Goal: Task Accomplishment & Management: Complete application form

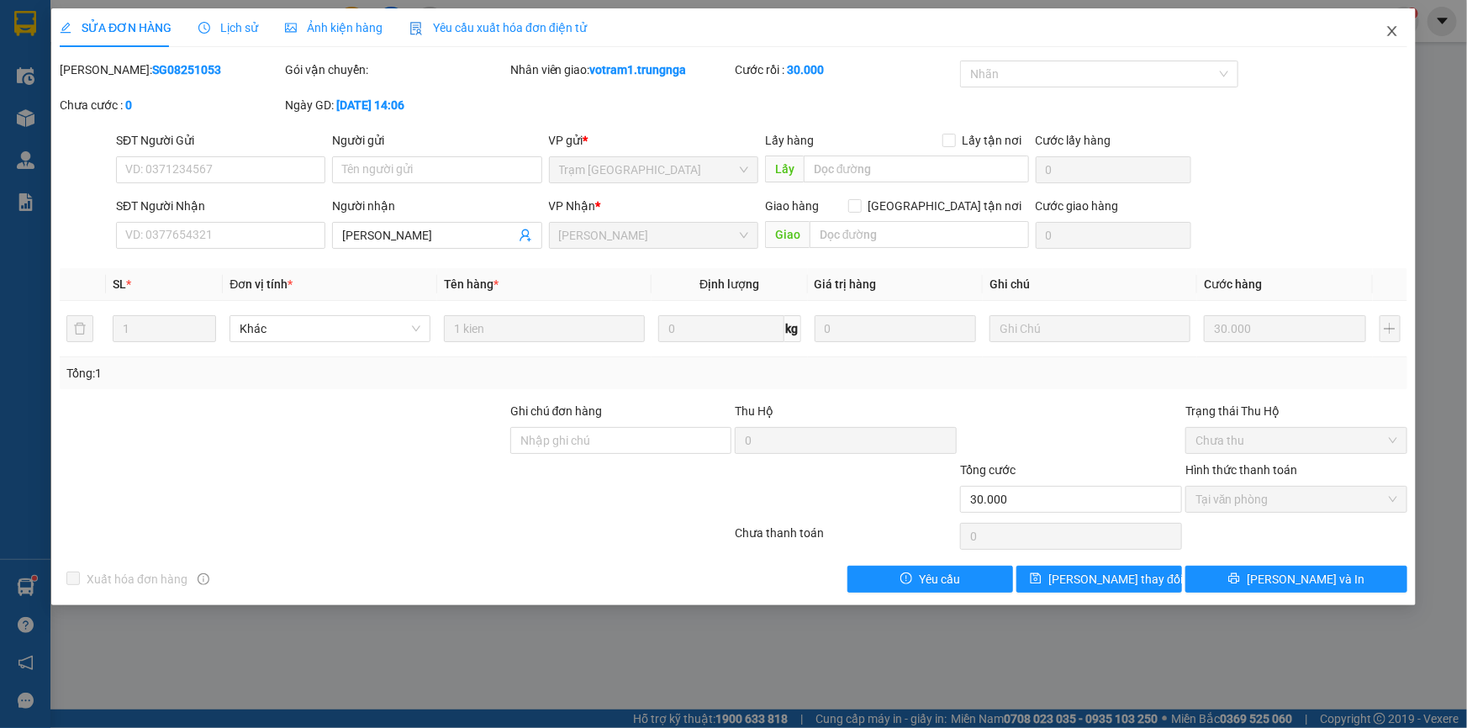
click at [1389, 33] on icon "close" at bounding box center [1392, 30] width 13 height 13
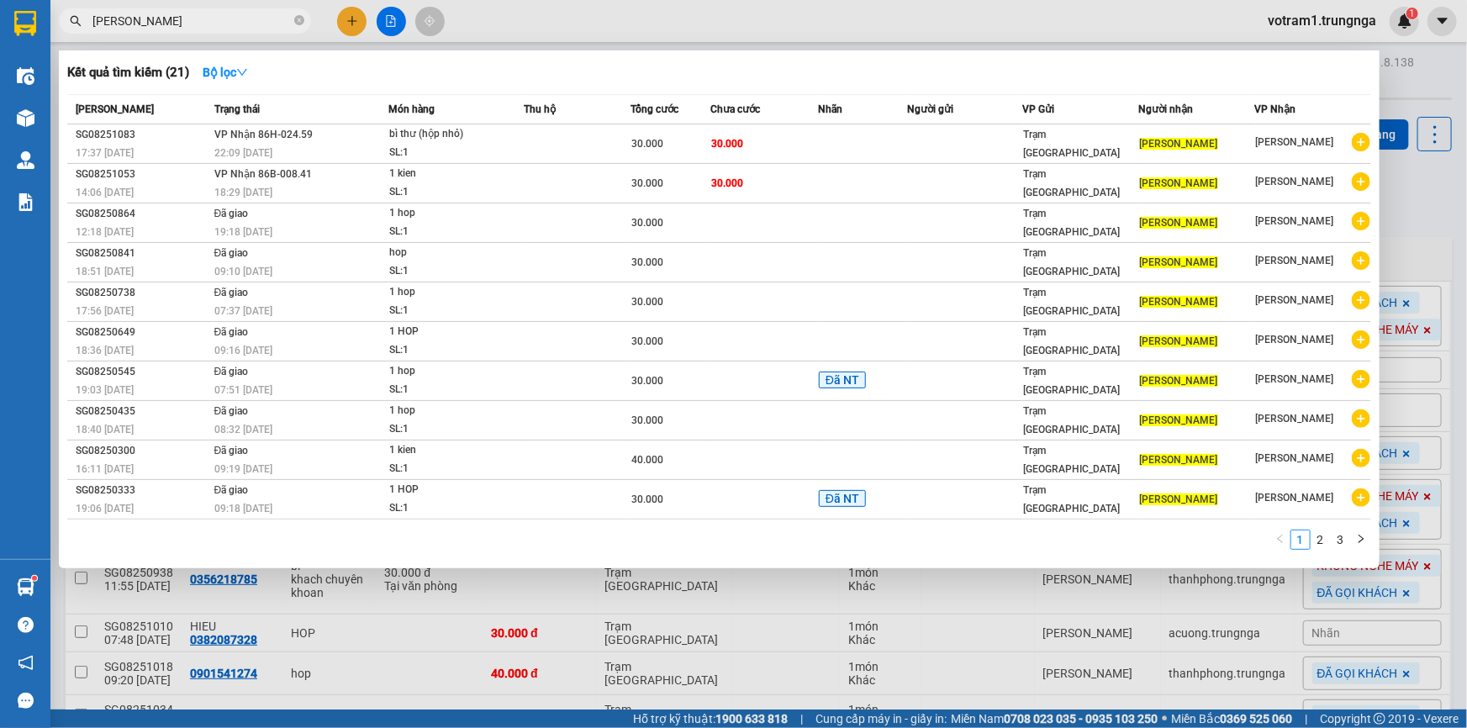
click at [229, 19] on input "[PERSON_NAME]" at bounding box center [191, 21] width 198 height 18
type input "m"
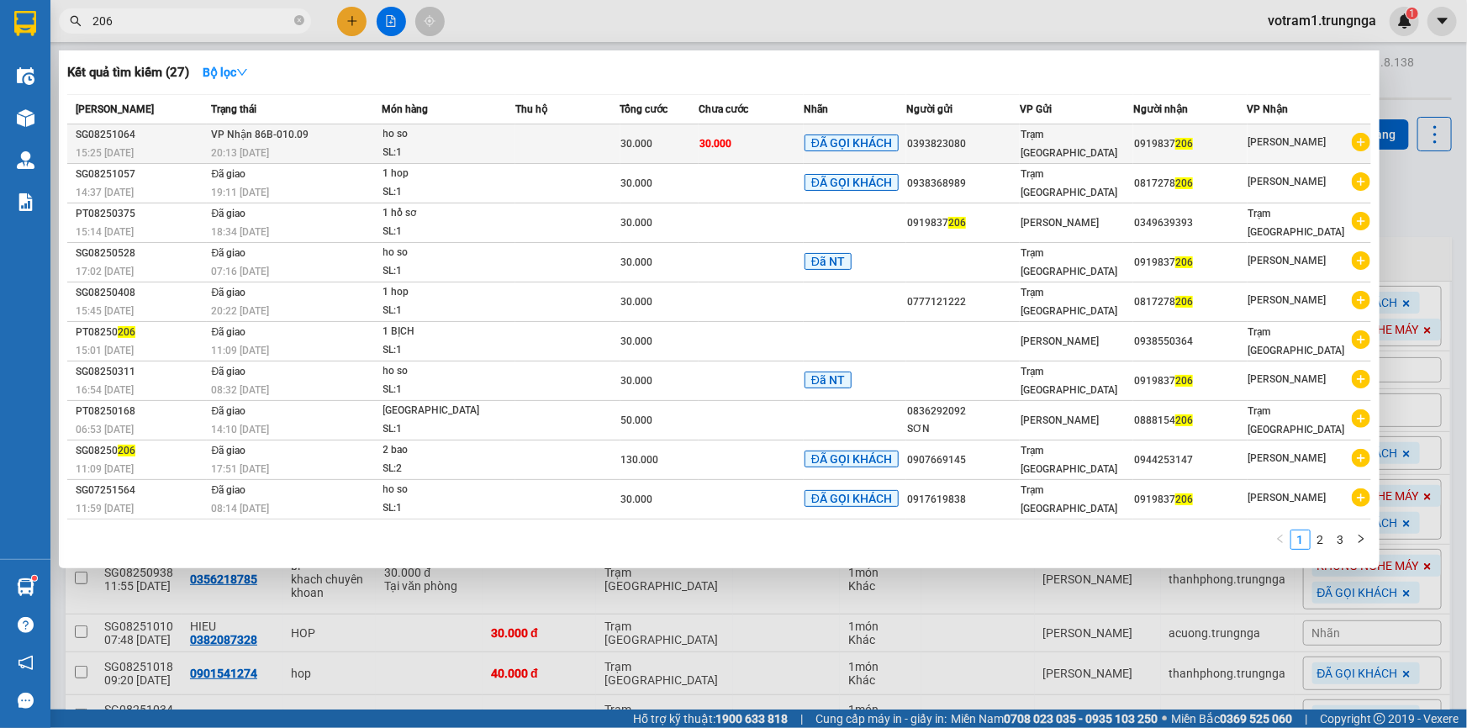
type input "206"
click at [479, 156] on div "SL: 1" at bounding box center [446, 153] width 126 height 18
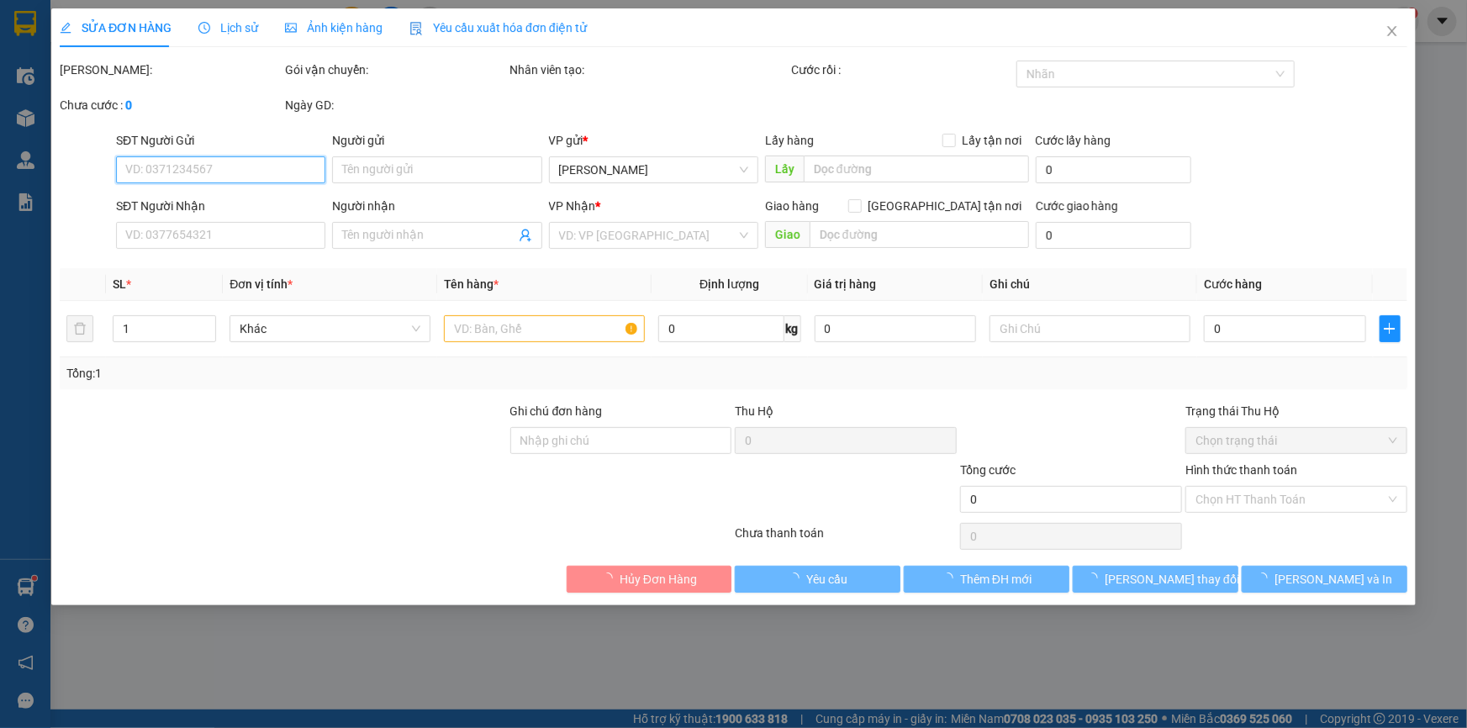
type input "0393823080"
type input "0919837206"
type input "30.000"
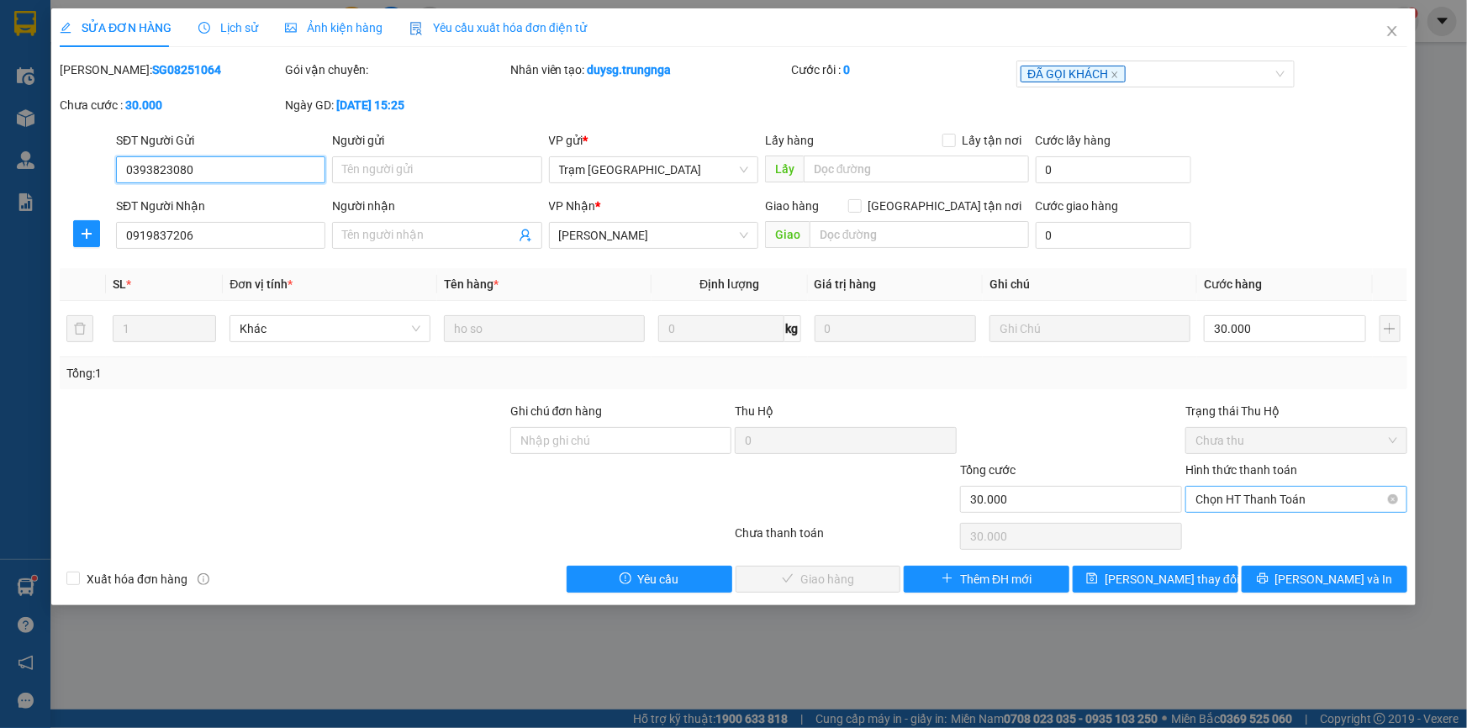
click at [1294, 499] on span "Chọn HT Thanh Toán" at bounding box center [1297, 499] width 202 height 25
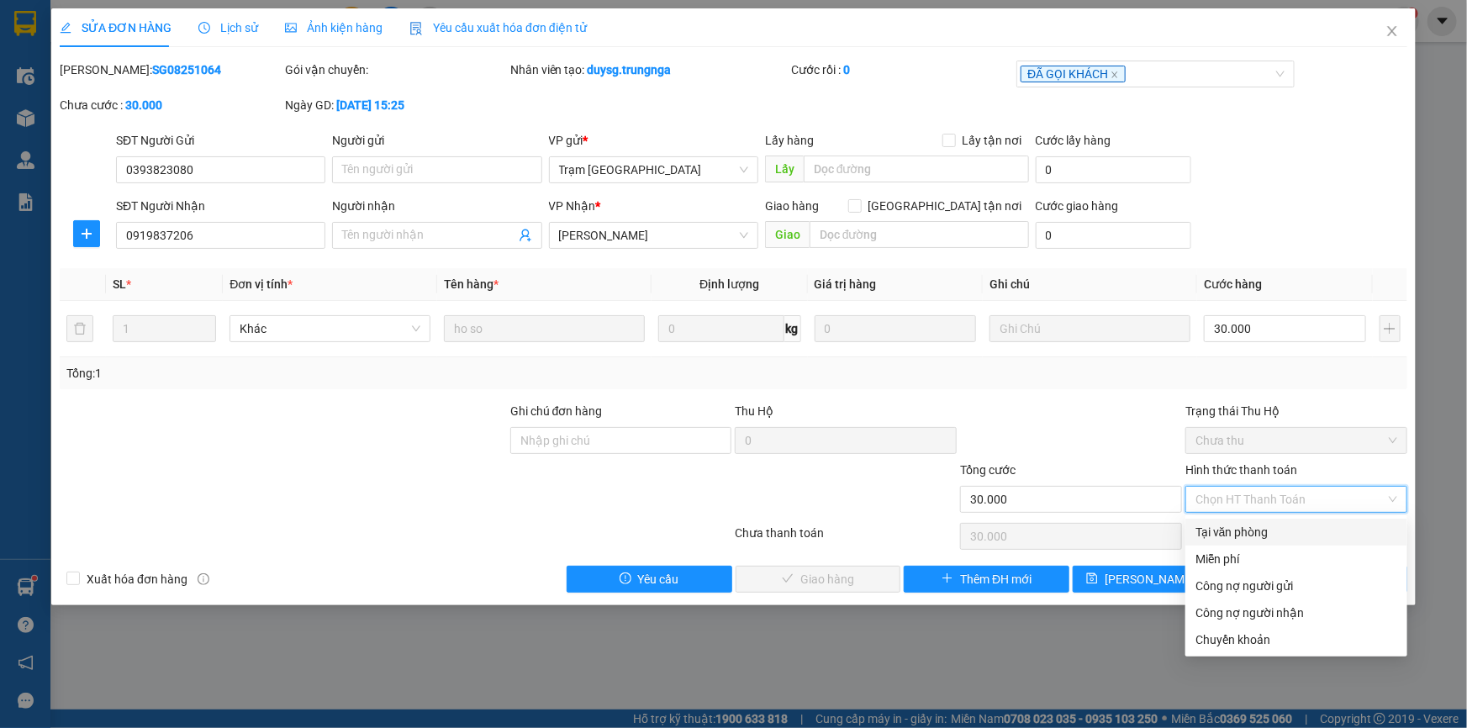
click at [1259, 527] on div "Tại văn phòng" at bounding box center [1297, 532] width 202 height 18
type input "0"
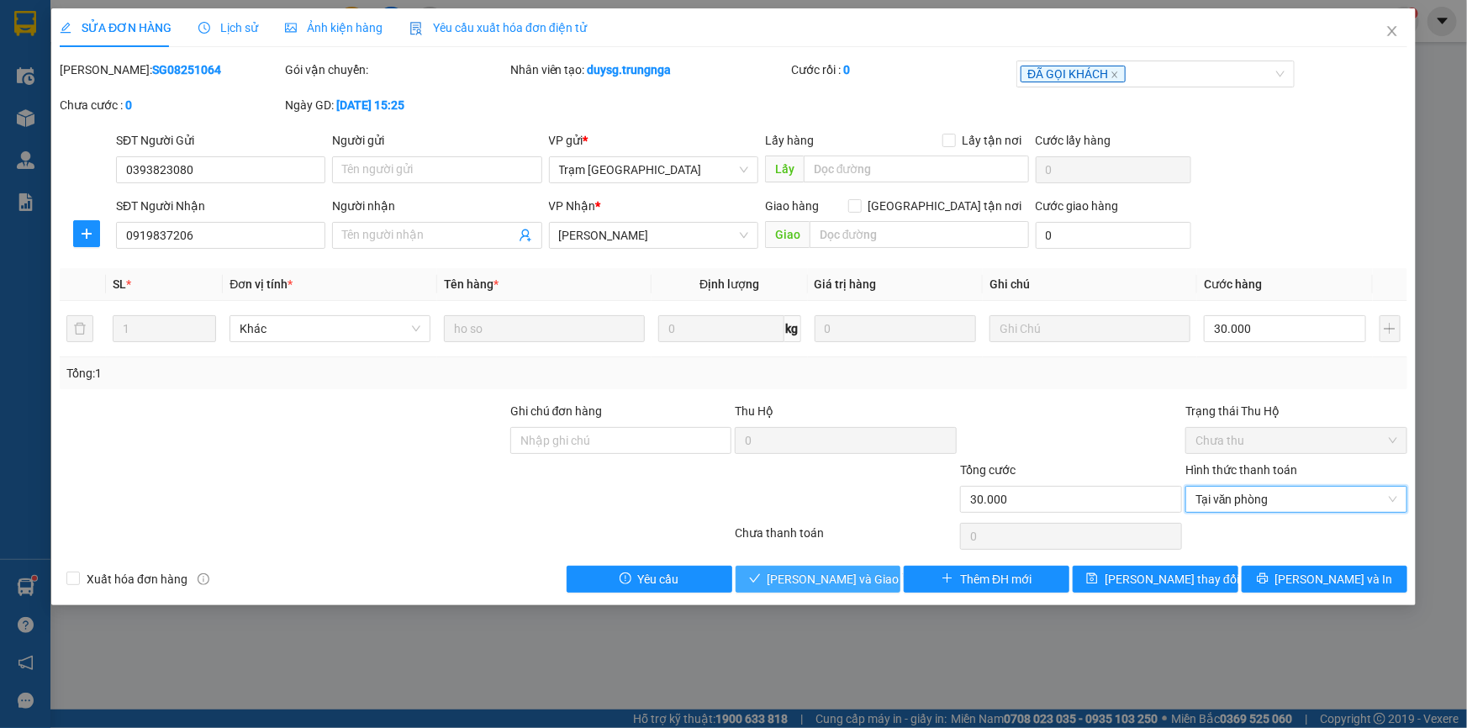
drag, startPoint x: 858, startPoint y: 580, endPoint x: 859, endPoint y: 571, distance: 9.3
click at [858, 580] on span "[PERSON_NAME] và Giao hàng" at bounding box center [848, 579] width 161 height 18
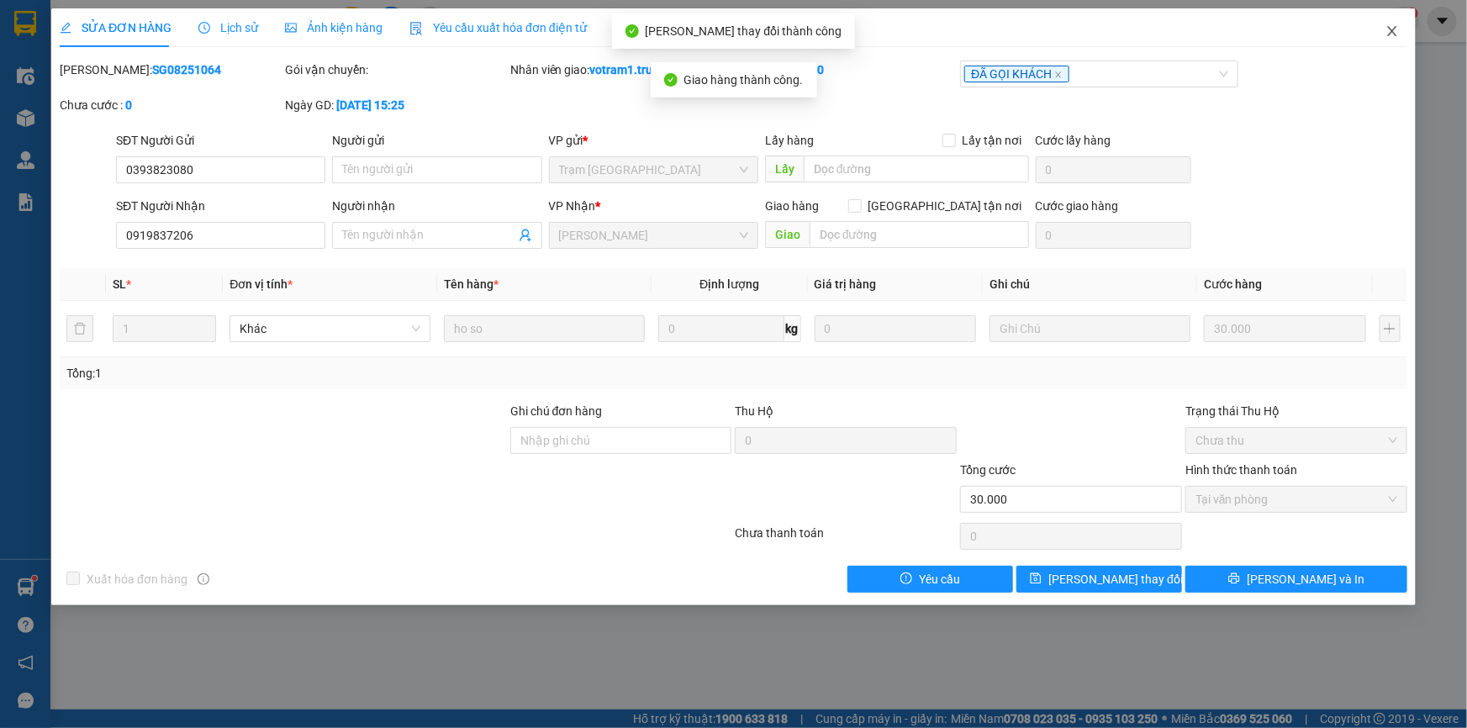
click at [1389, 30] on icon "close" at bounding box center [1392, 30] width 13 height 13
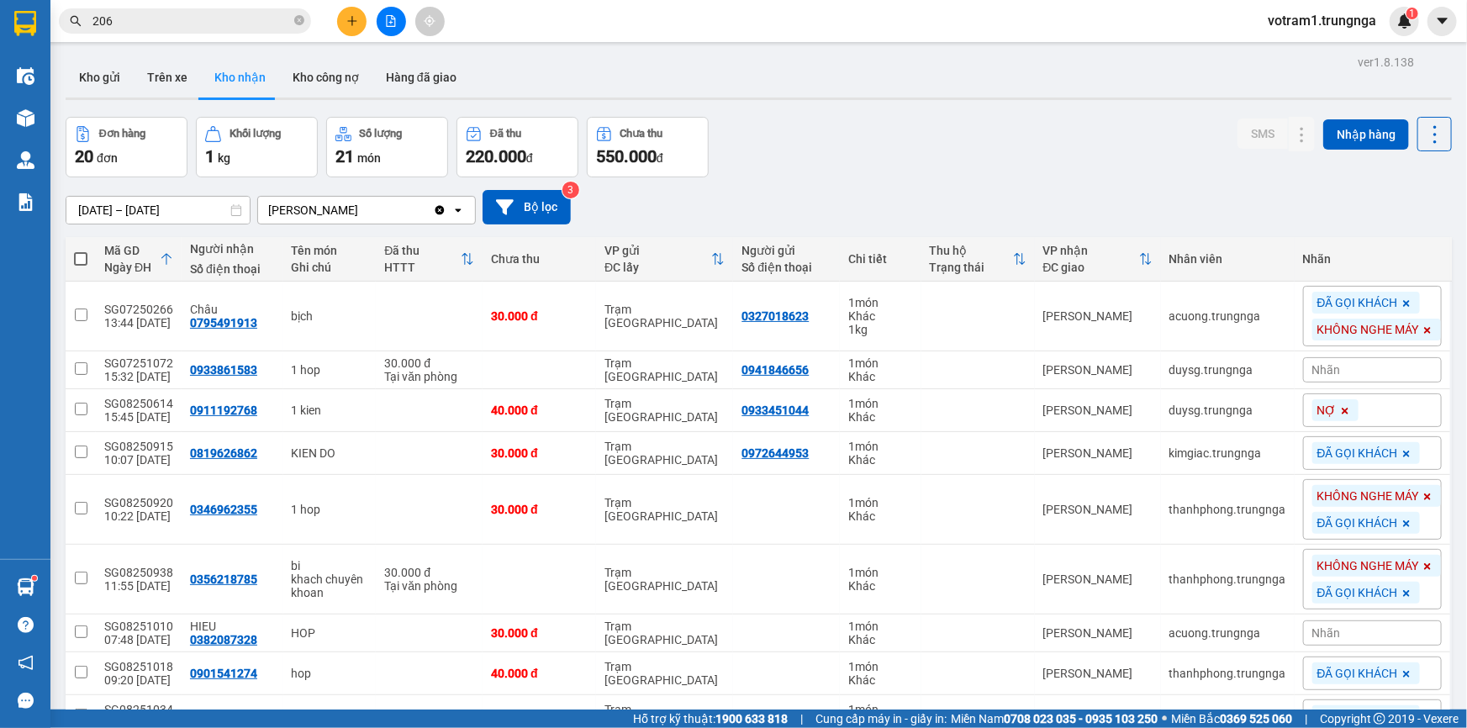
click at [257, 21] on input "206" at bounding box center [191, 21] width 198 height 18
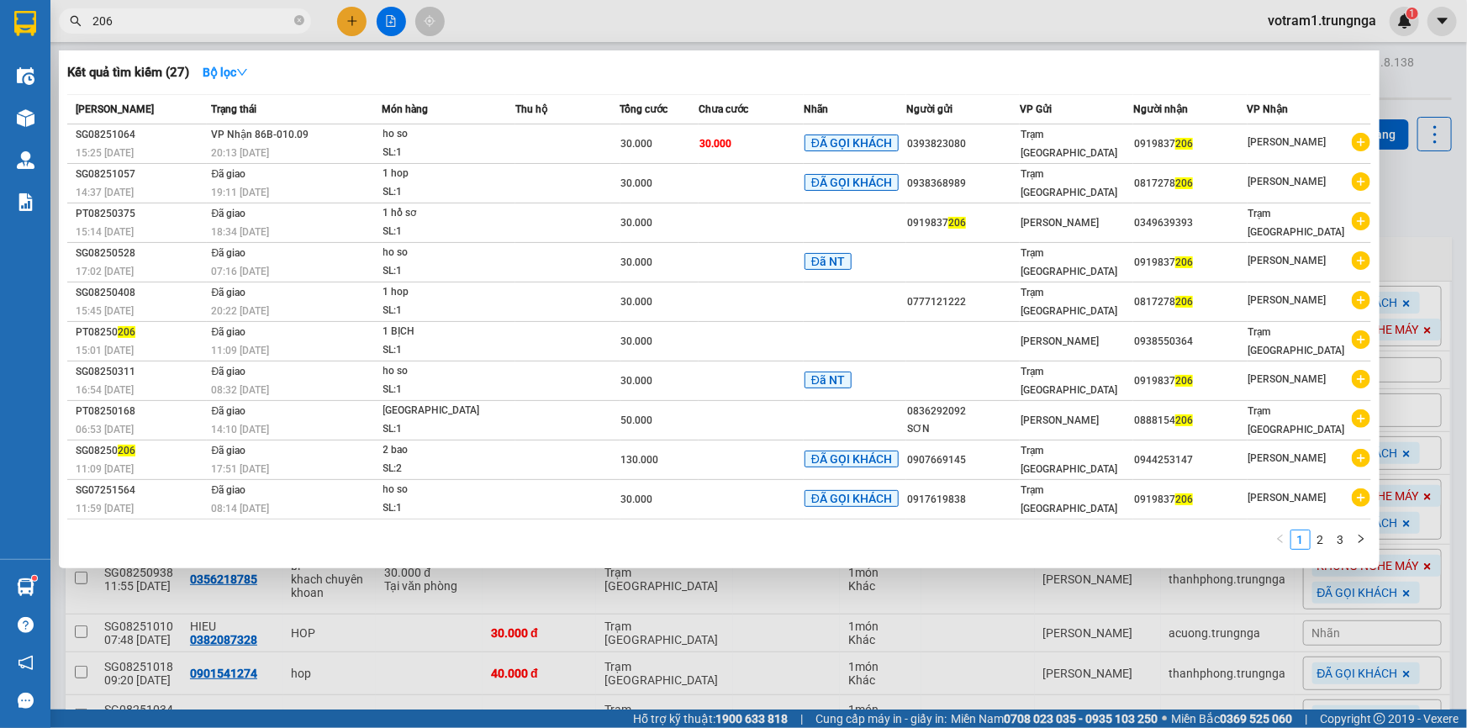
click at [293, 13] on span "206" at bounding box center [185, 20] width 252 height 25
click at [267, 24] on input "206" at bounding box center [191, 21] width 198 height 18
type input "2"
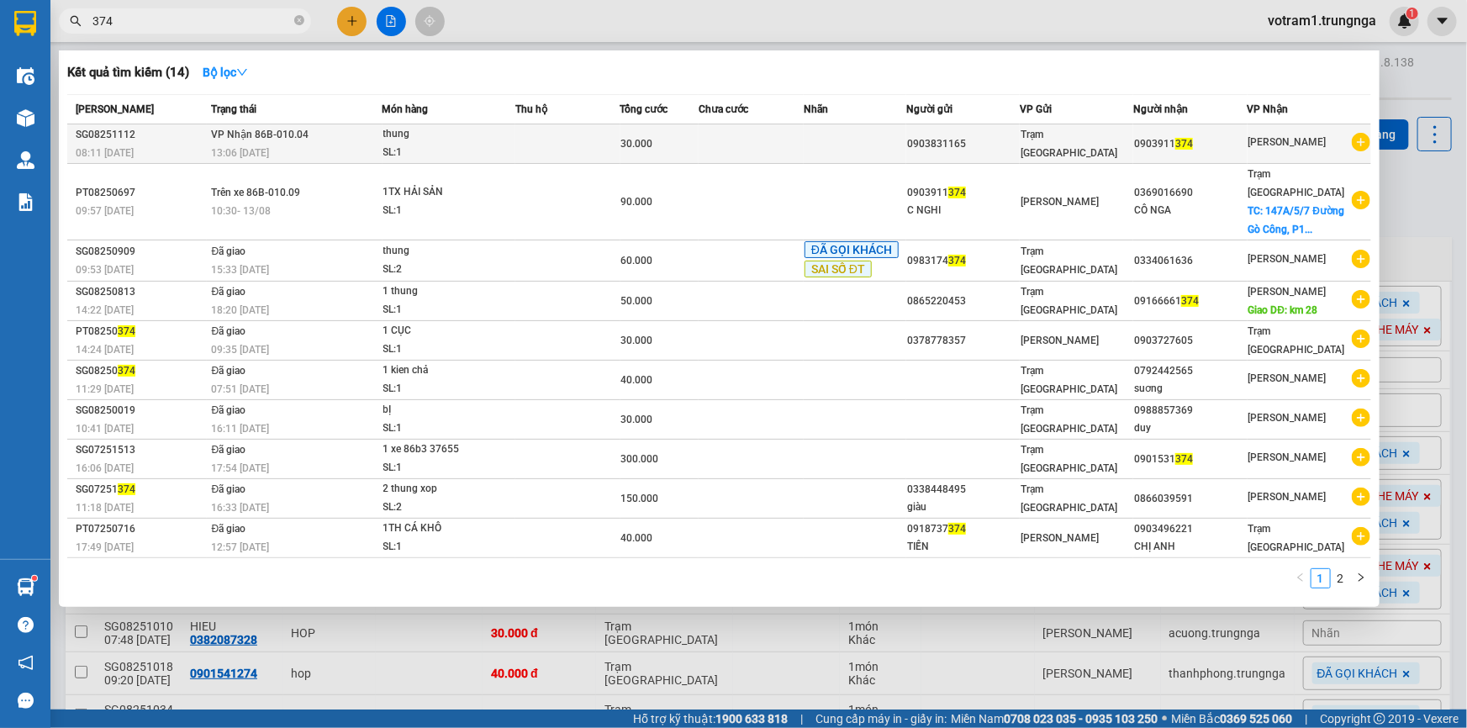
type input "374"
click at [1084, 151] on div "Trạm [GEOGRAPHIC_DATA]" at bounding box center [1077, 143] width 112 height 37
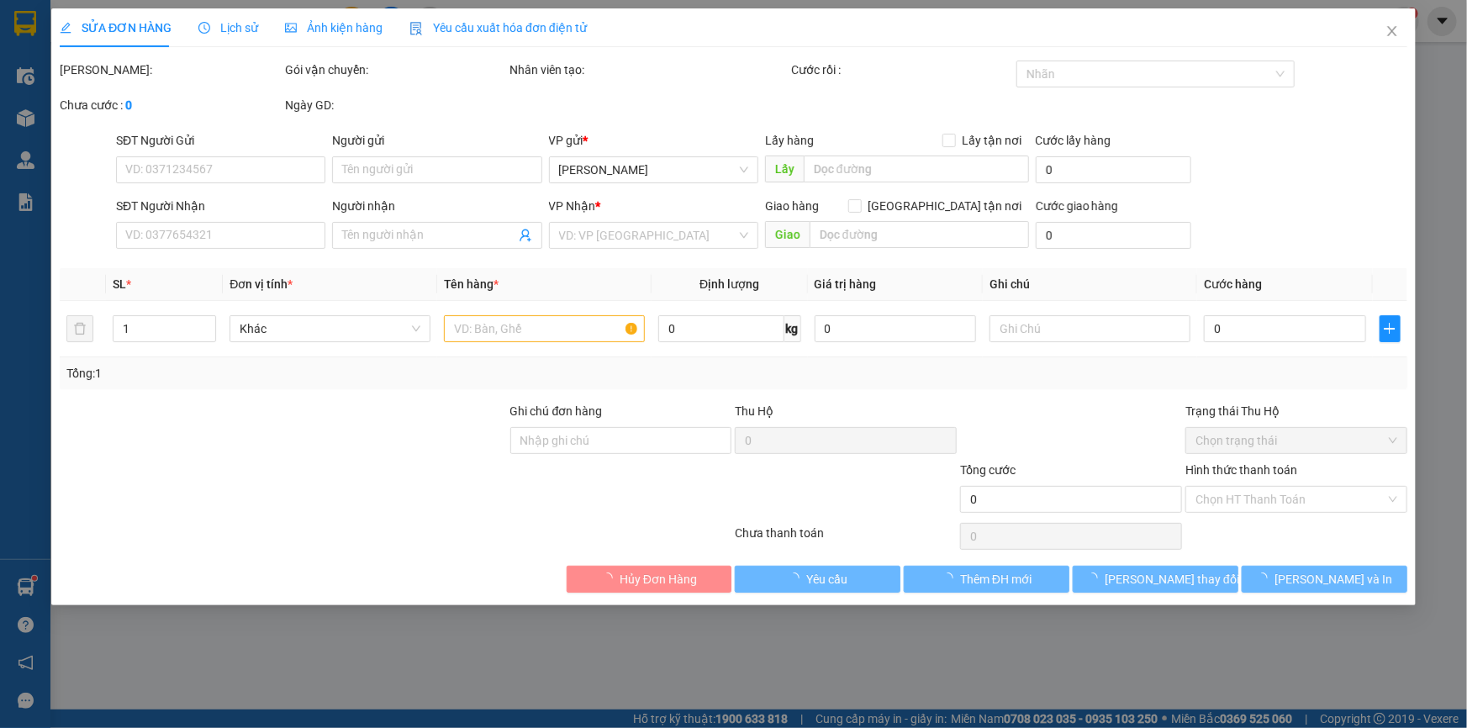
type input "0903831165"
type input "0903911374"
type input "30.000"
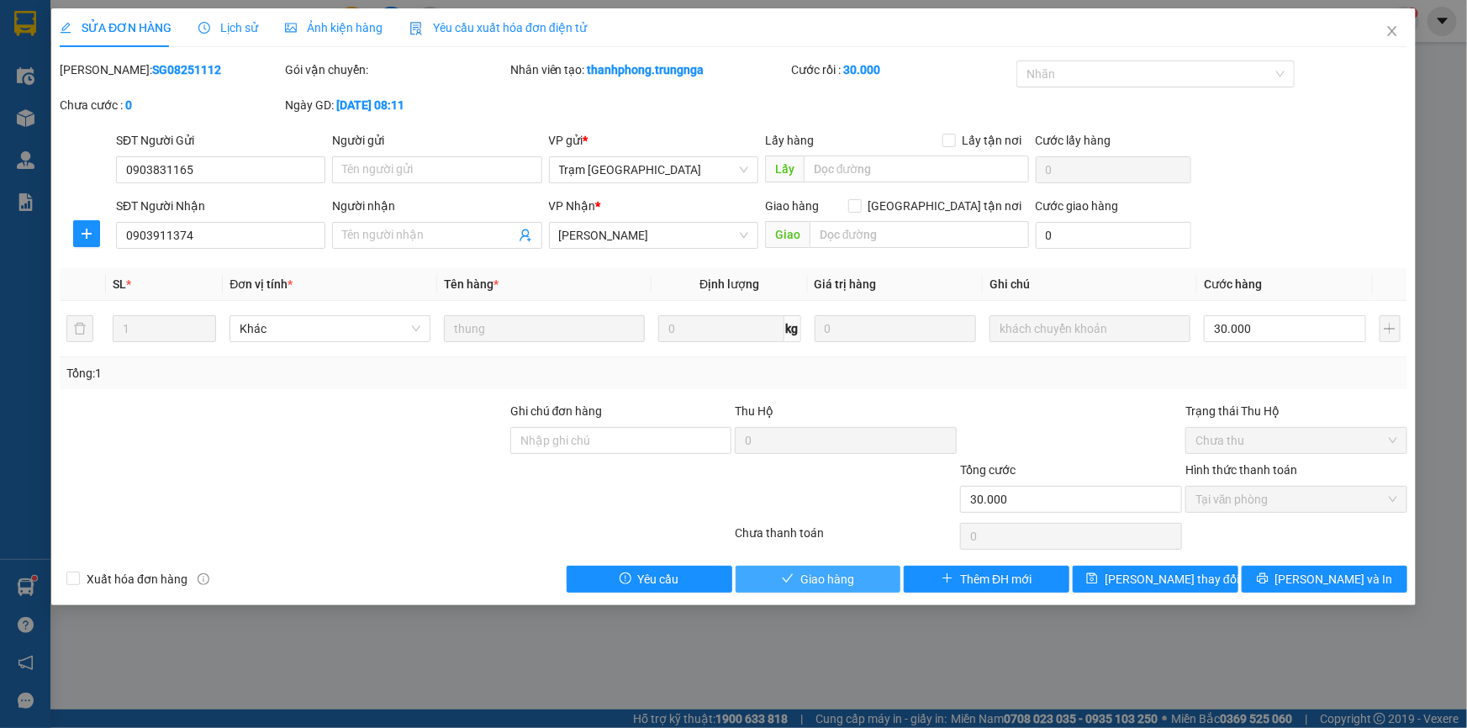
click at [868, 570] on button "Giao hàng" at bounding box center [819, 579] width 166 height 27
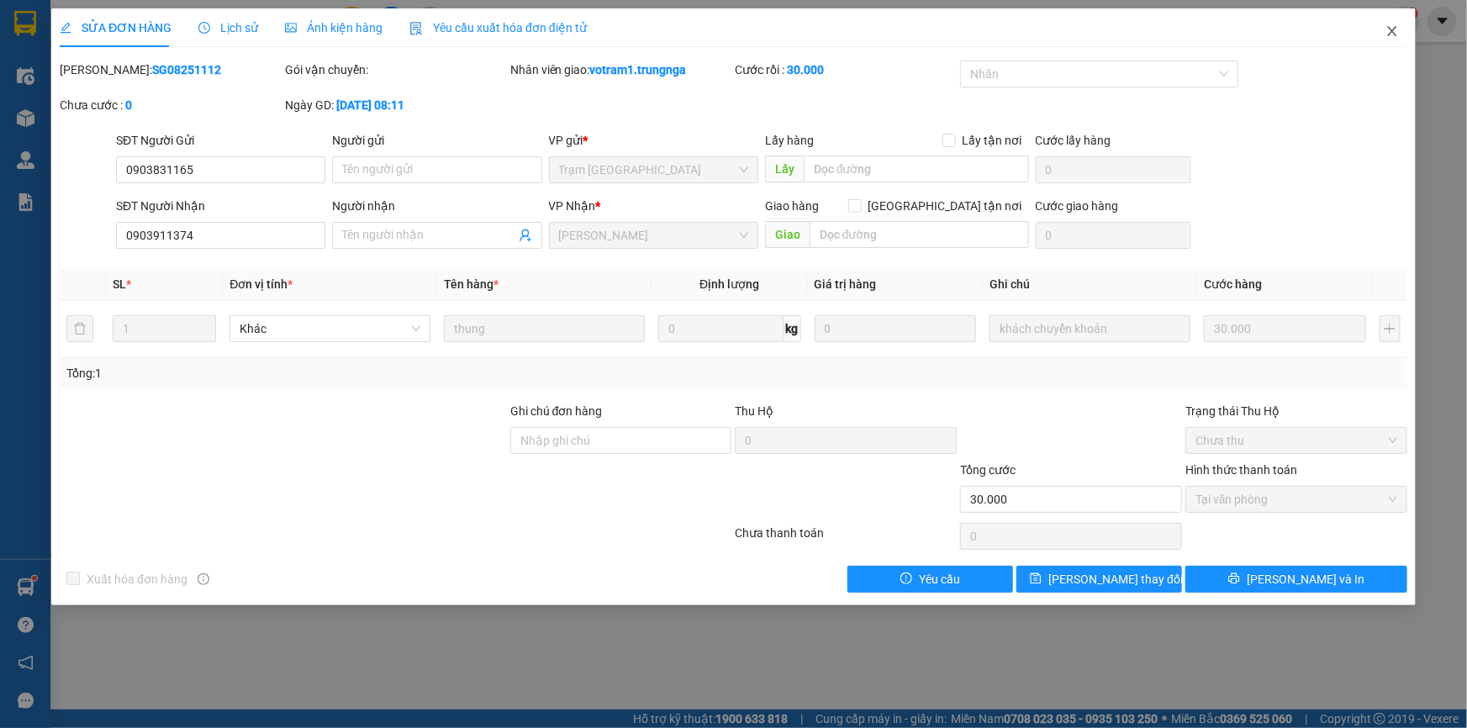
click at [1396, 31] on icon "close" at bounding box center [1392, 30] width 13 height 13
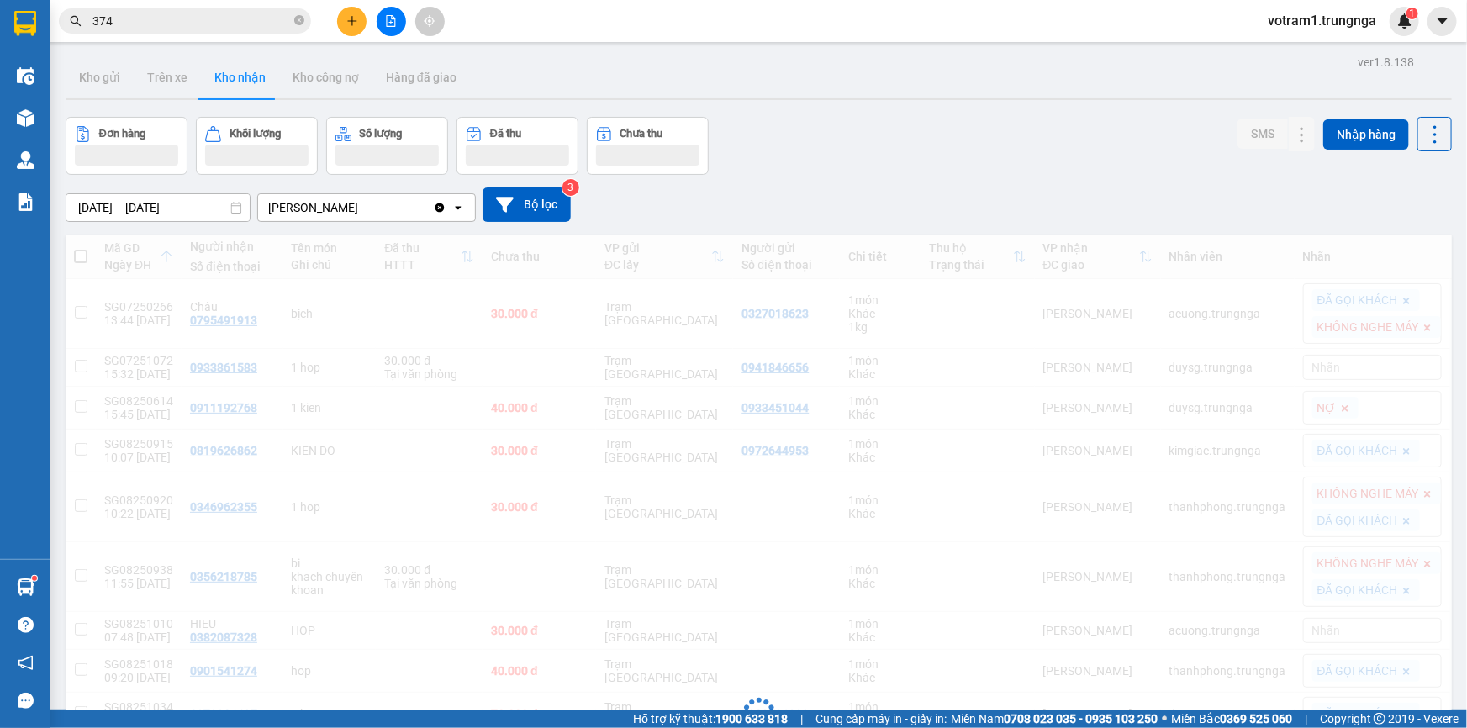
click at [177, 24] on input "374" at bounding box center [191, 21] width 198 height 18
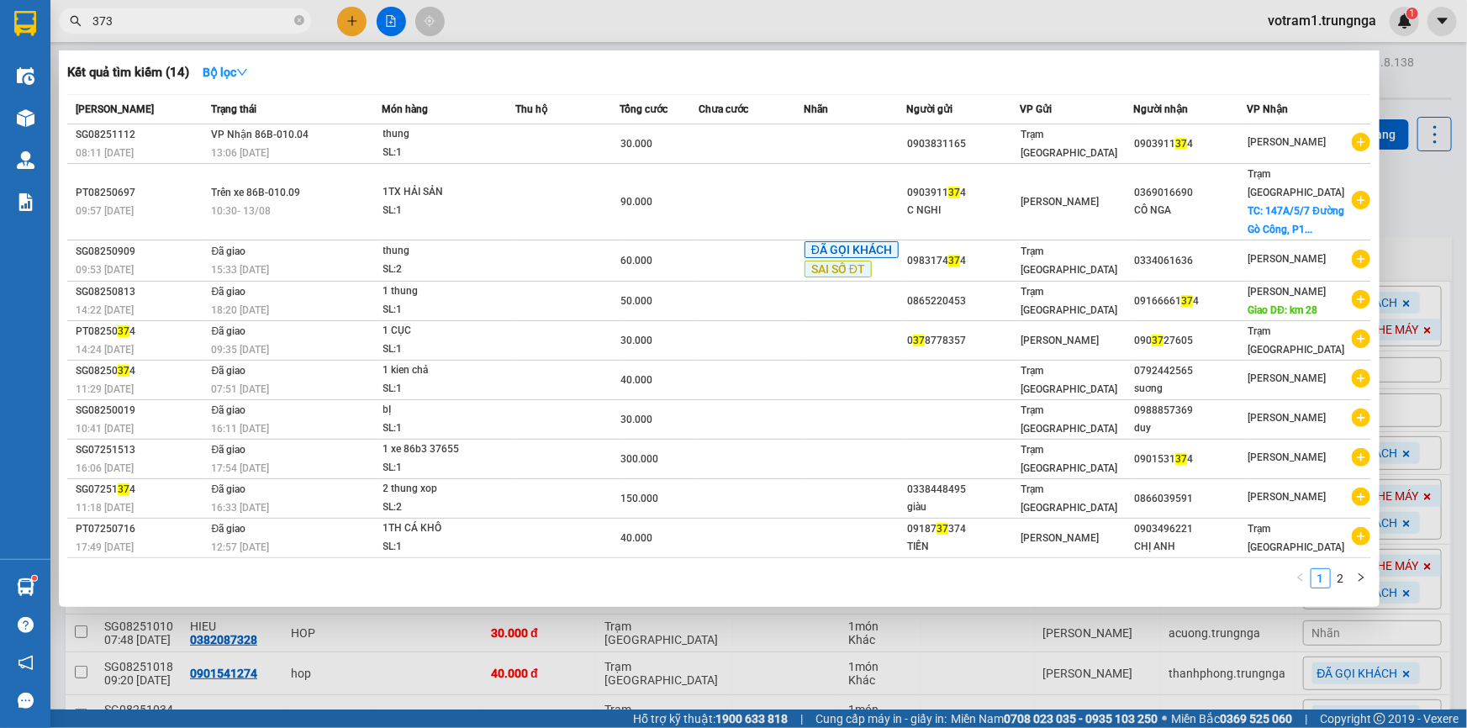
type input "3733"
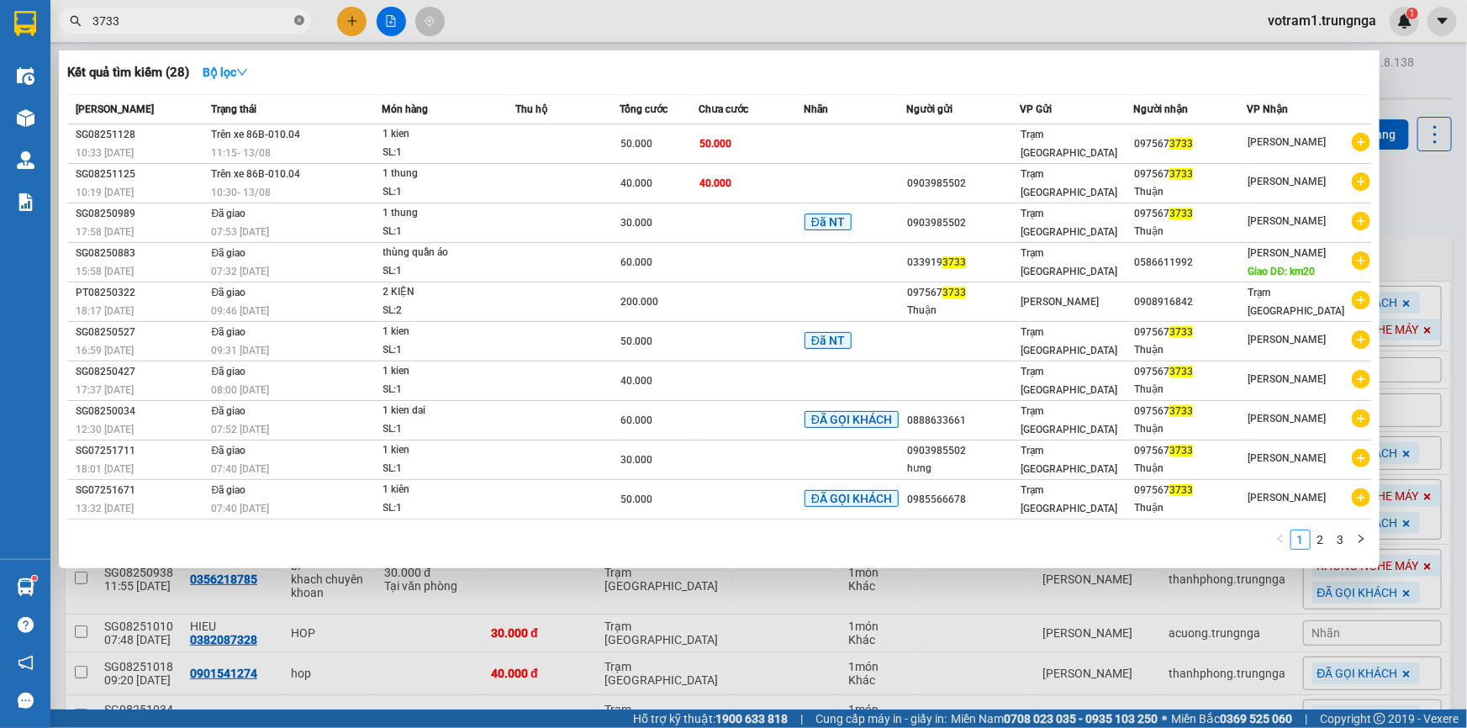
click at [297, 18] on icon "close-circle" at bounding box center [299, 20] width 10 height 10
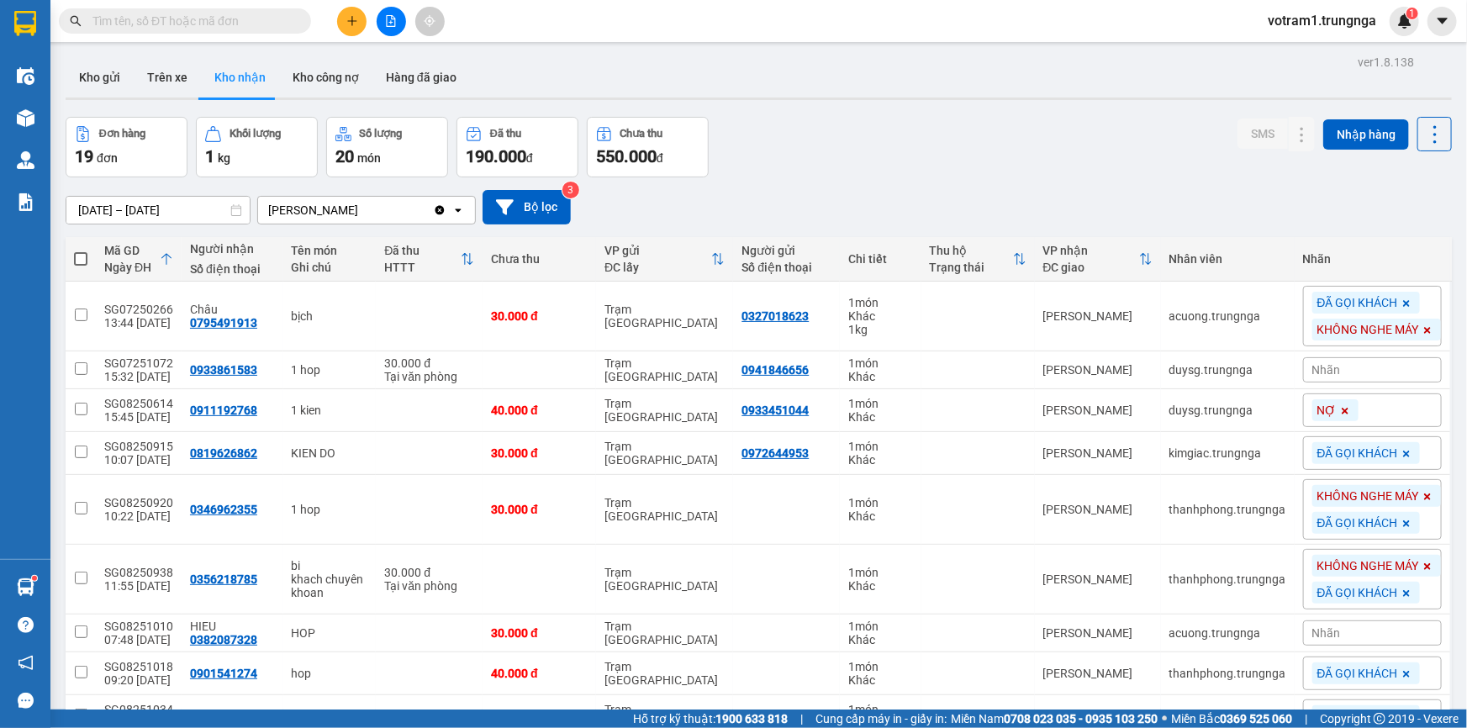
click at [216, 26] on input "text" at bounding box center [191, 21] width 198 height 18
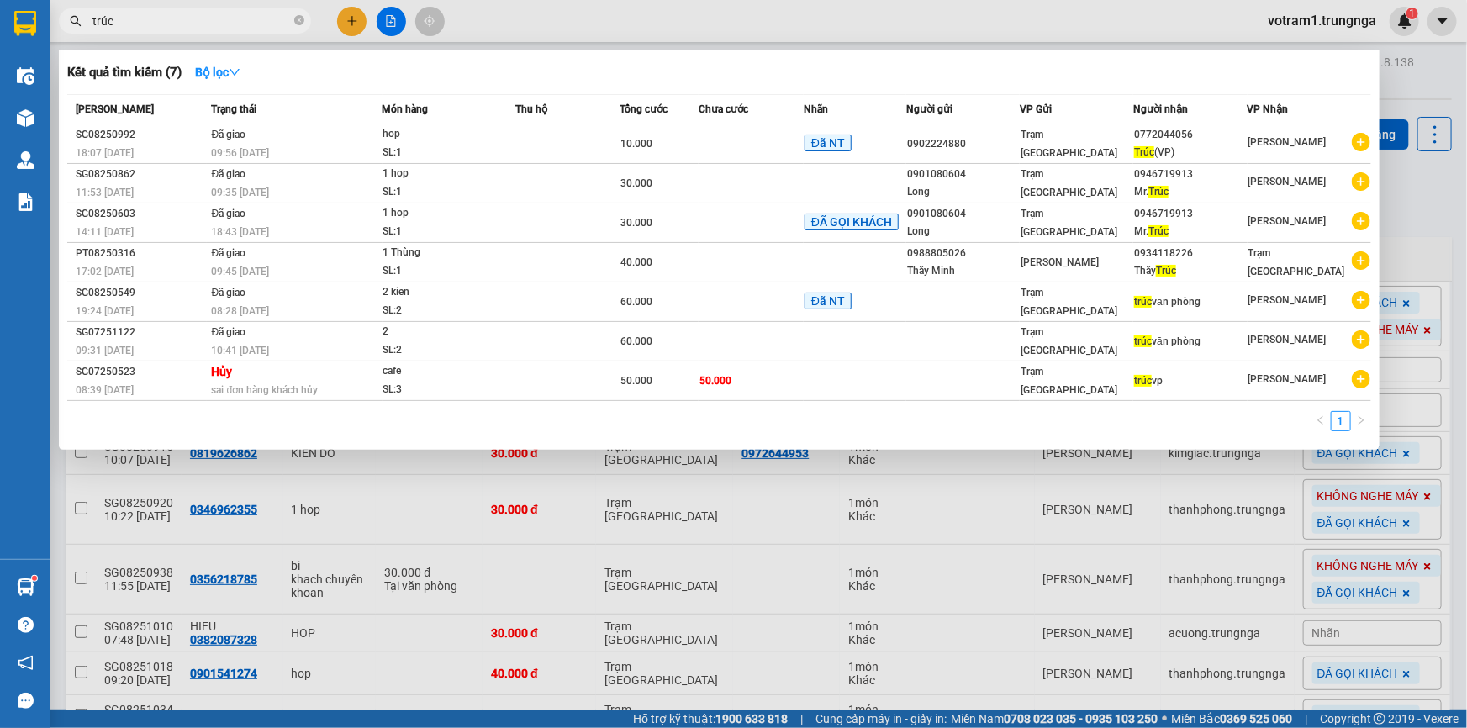
click at [1435, 230] on div at bounding box center [733, 364] width 1467 height 728
click at [275, 19] on input "trúc" at bounding box center [191, 21] width 198 height 18
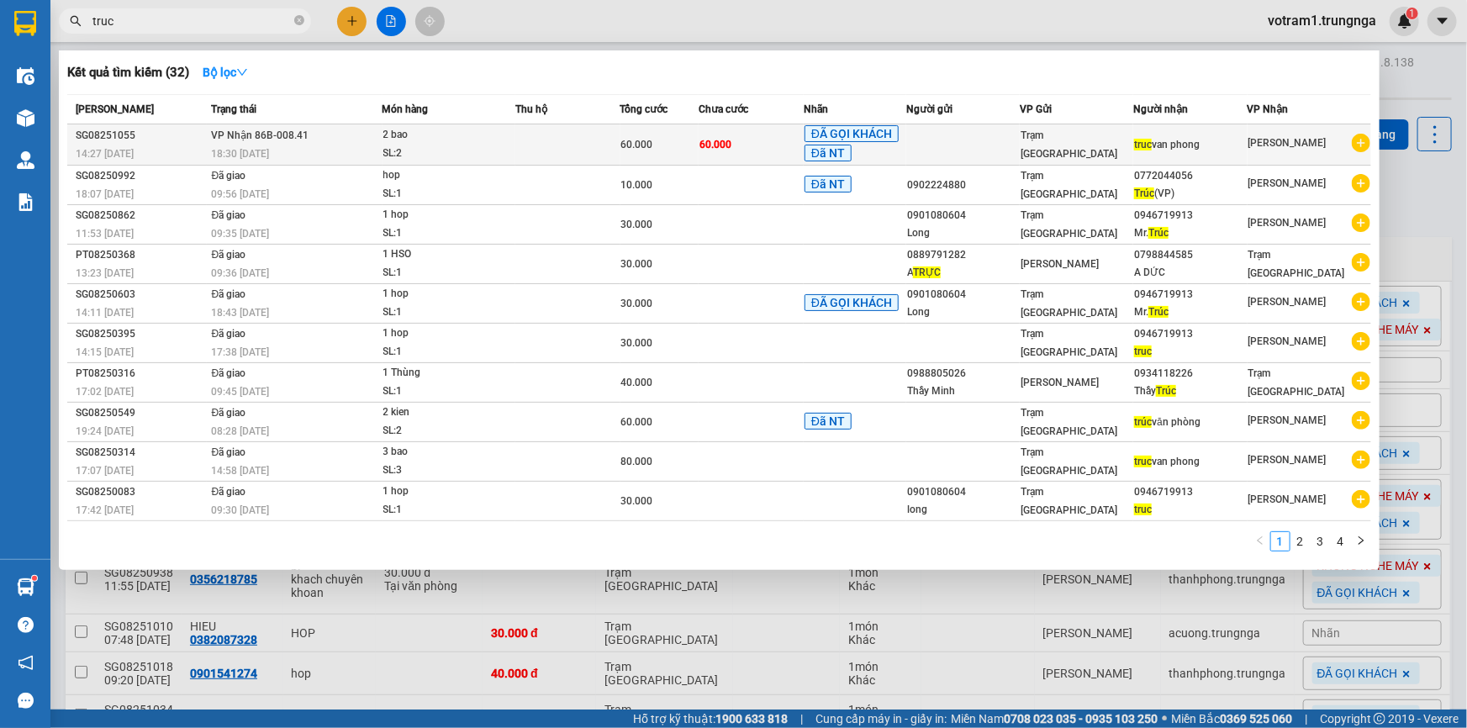
type input "truc"
click at [488, 134] on div "2 bao" at bounding box center [446, 135] width 126 height 18
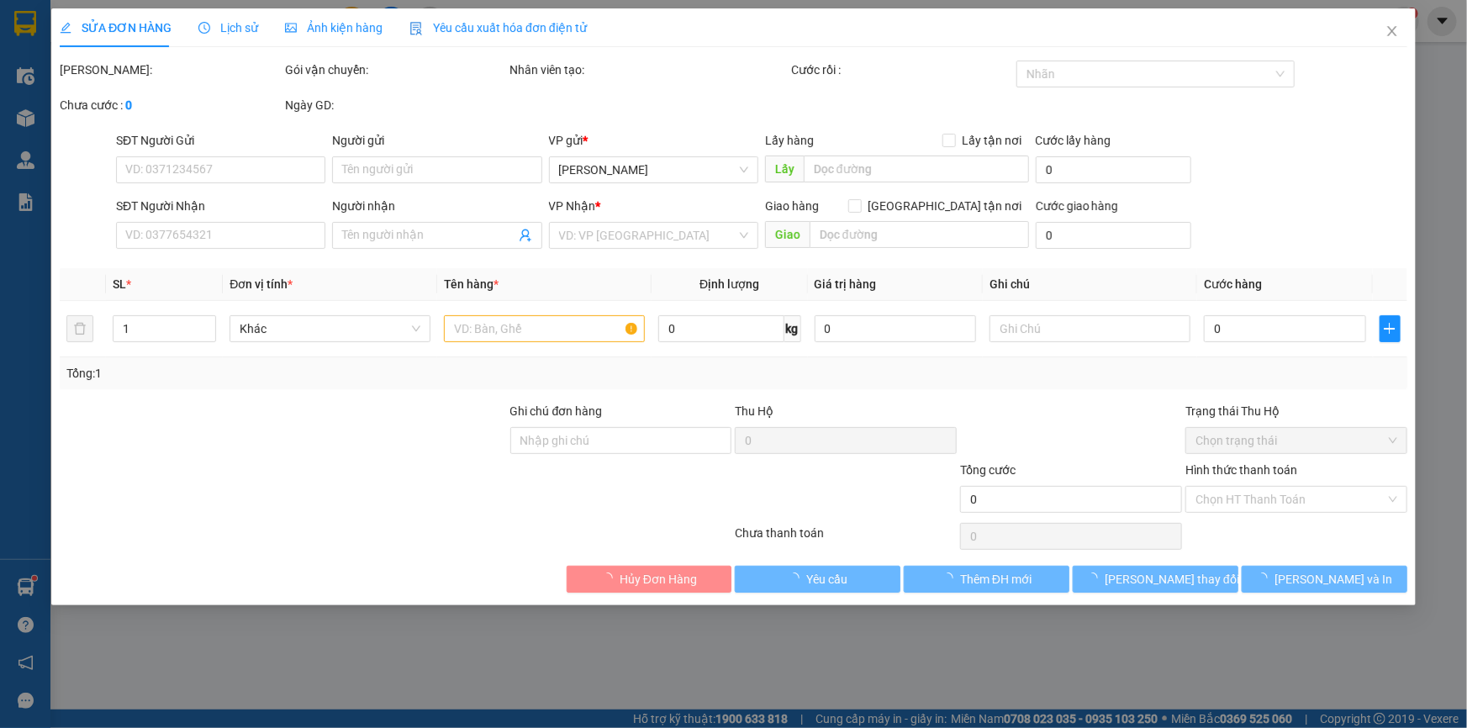
type input "truc van phong"
type input "60.000"
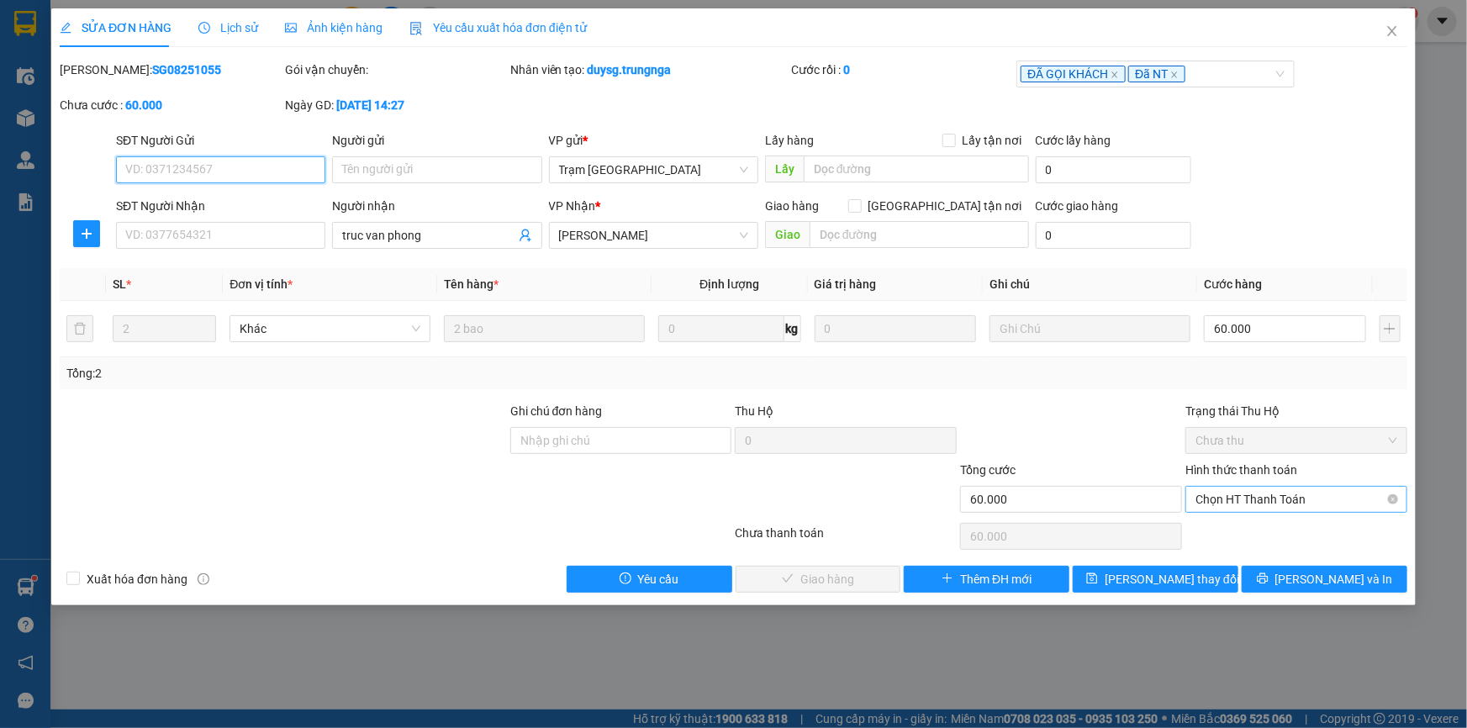
click at [1286, 496] on span "Chọn HT Thanh Toán" at bounding box center [1297, 499] width 202 height 25
click at [1098, 417] on div at bounding box center [1070, 431] width 225 height 59
click at [1221, 499] on span "Chọn HT Thanh Toán" at bounding box center [1297, 499] width 202 height 25
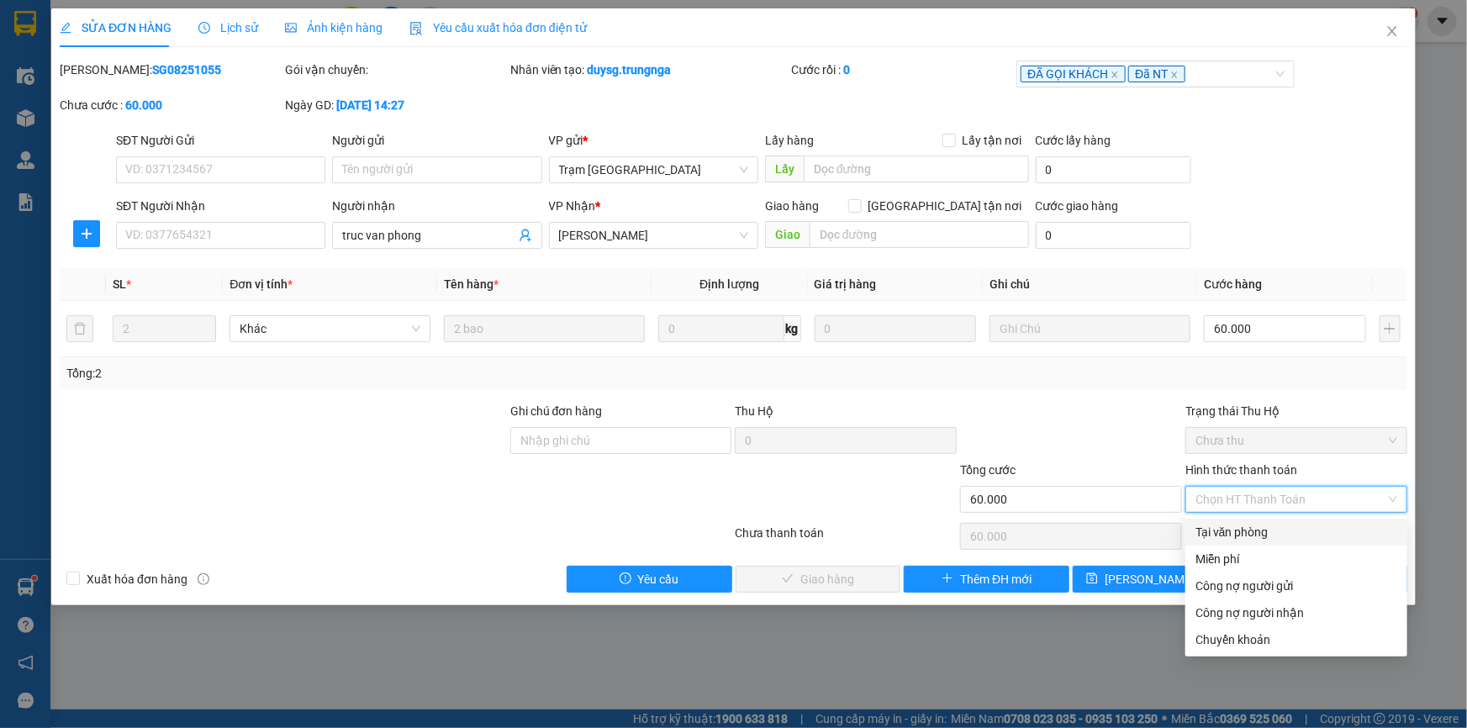
click at [1235, 528] on div "Tại văn phòng" at bounding box center [1297, 532] width 202 height 18
type input "0"
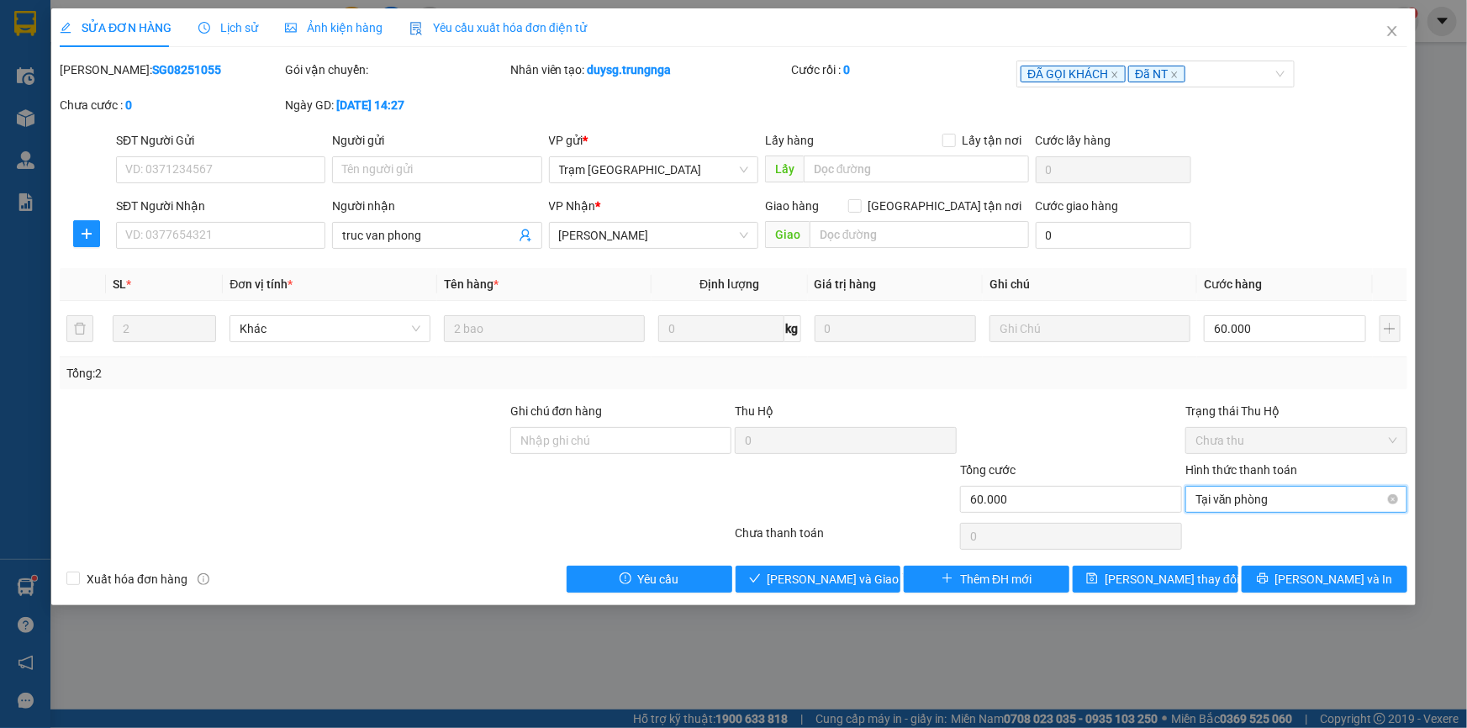
click at [1233, 490] on span "Tại văn phòng" at bounding box center [1297, 499] width 202 height 25
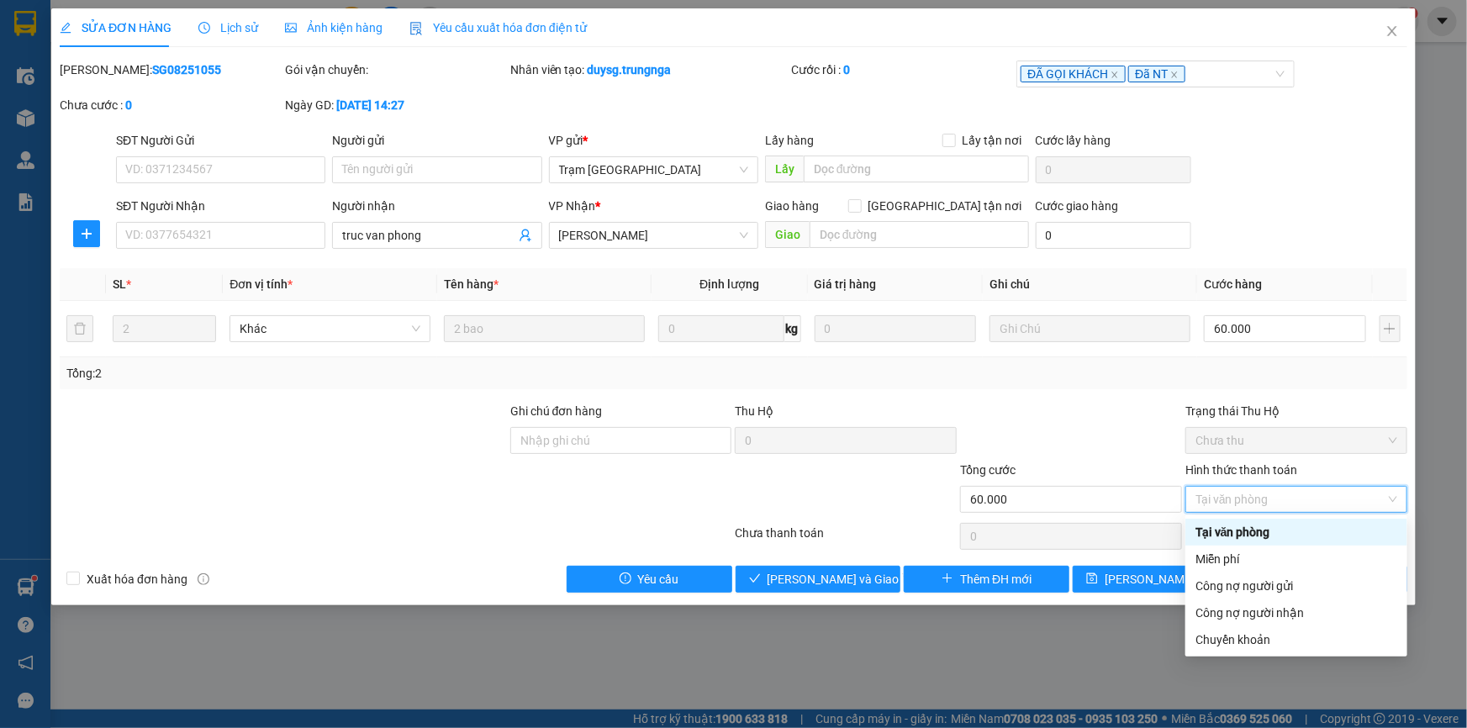
click at [1250, 534] on div "Tại văn phòng" at bounding box center [1297, 532] width 202 height 18
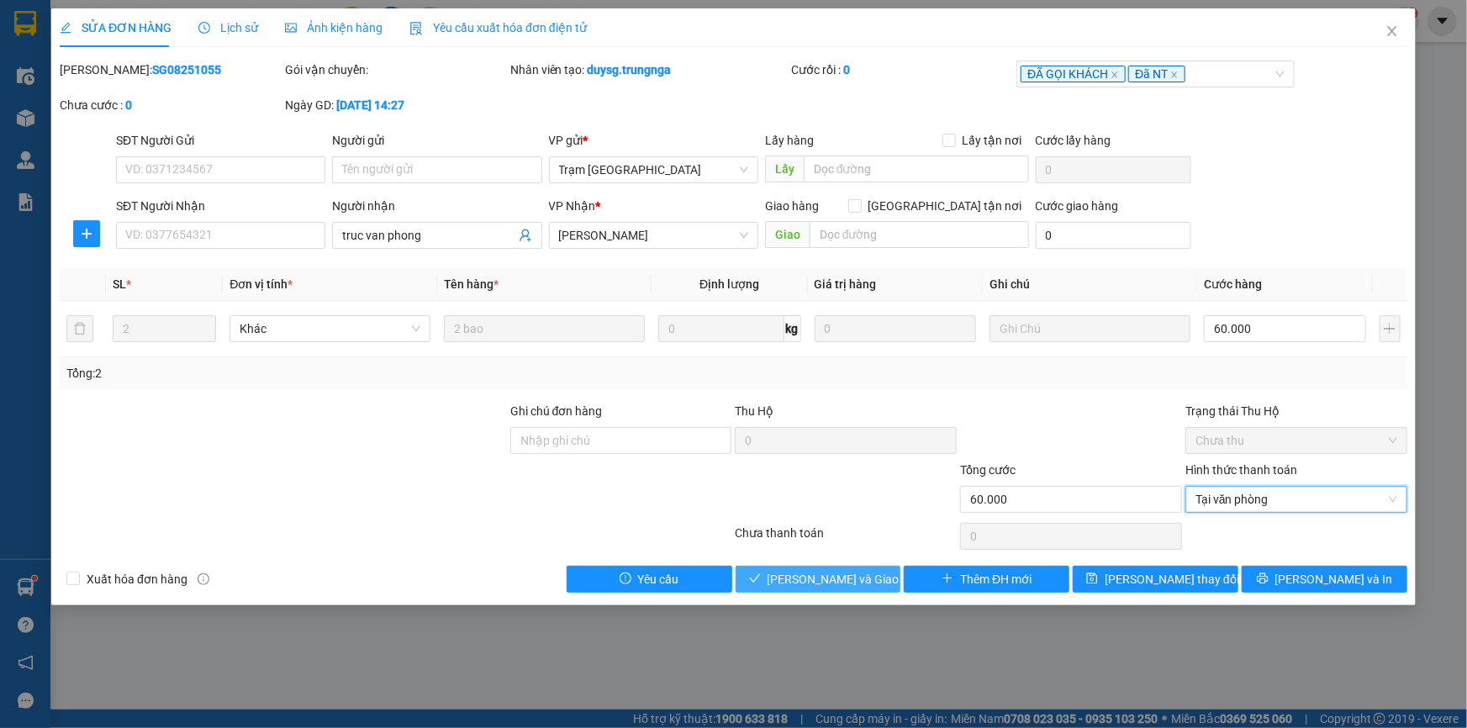
click at [867, 570] on span "[PERSON_NAME] và Giao hàng" at bounding box center [848, 579] width 161 height 18
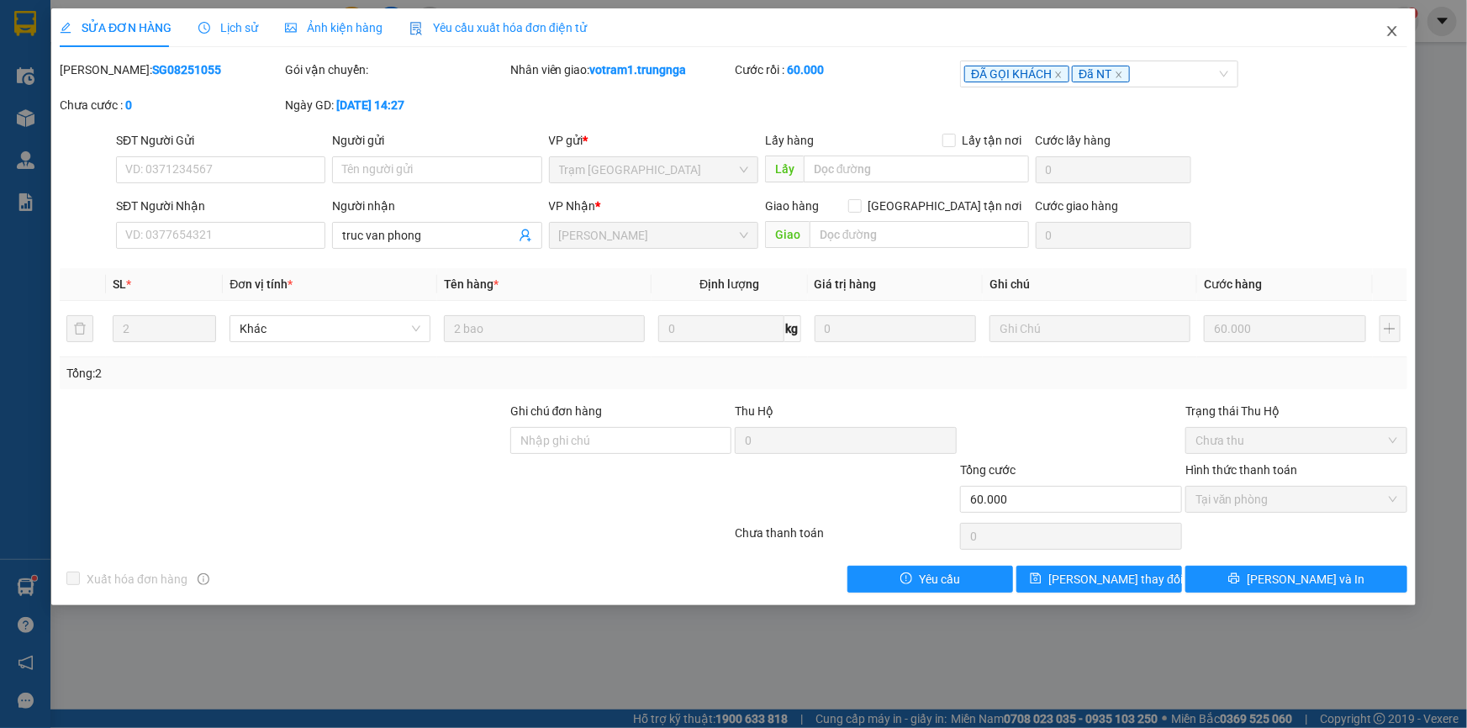
click at [1388, 28] on icon "close" at bounding box center [1391, 31] width 9 height 10
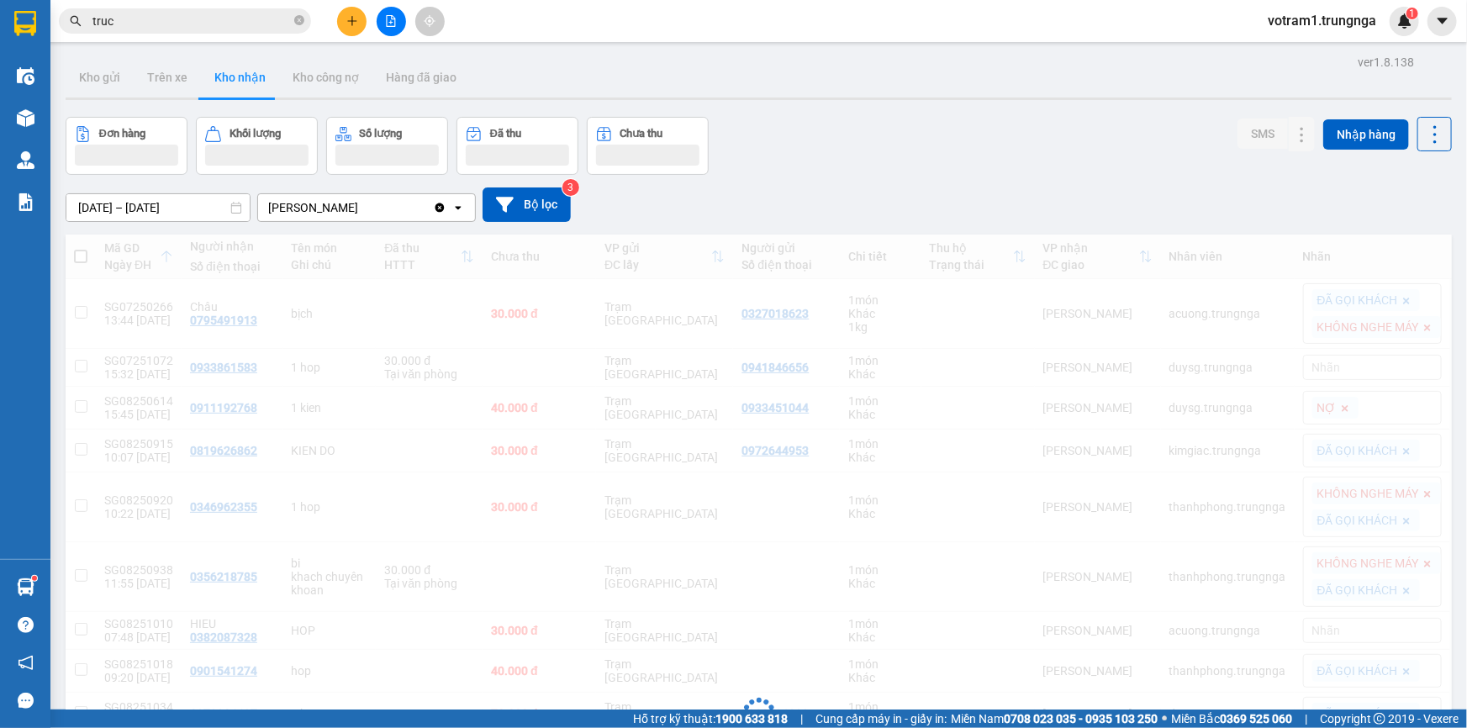
click at [237, 20] on input "truc" at bounding box center [191, 21] width 198 height 18
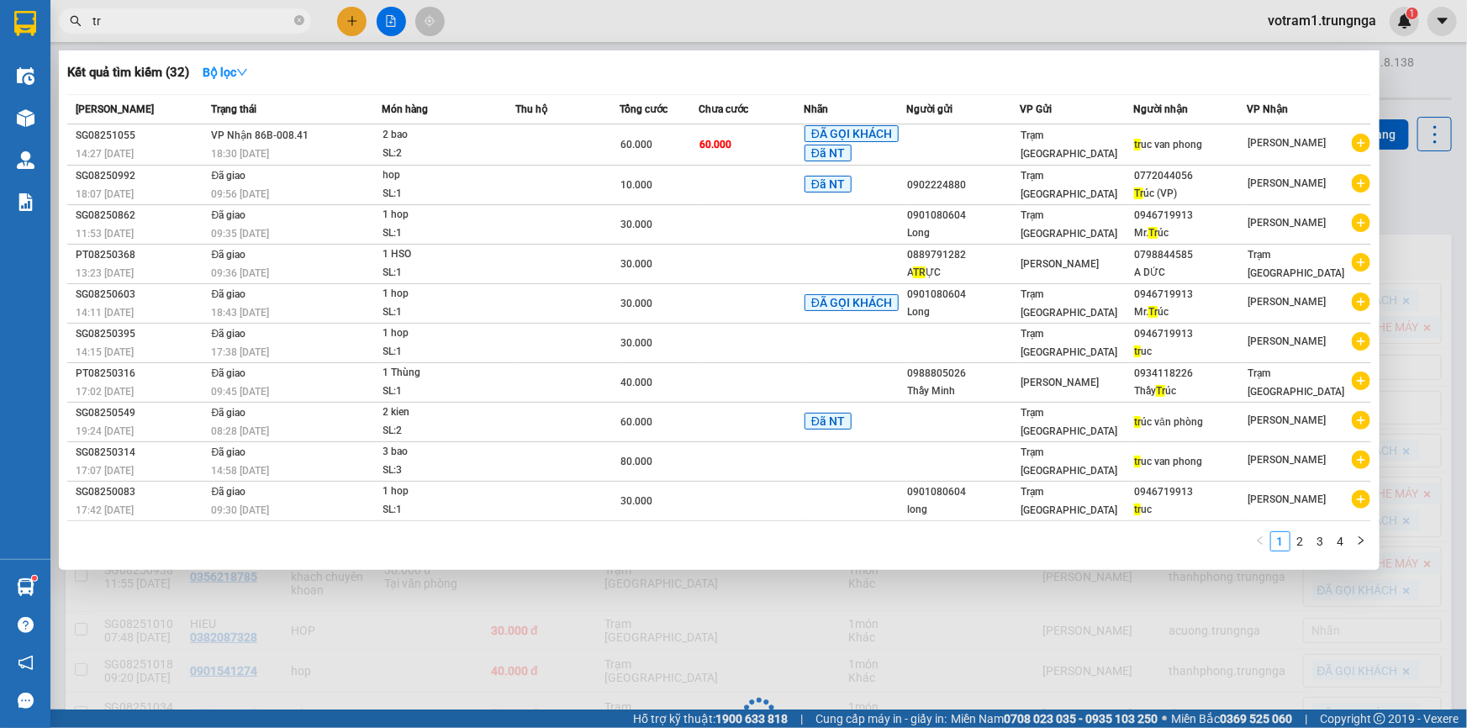
type input "t"
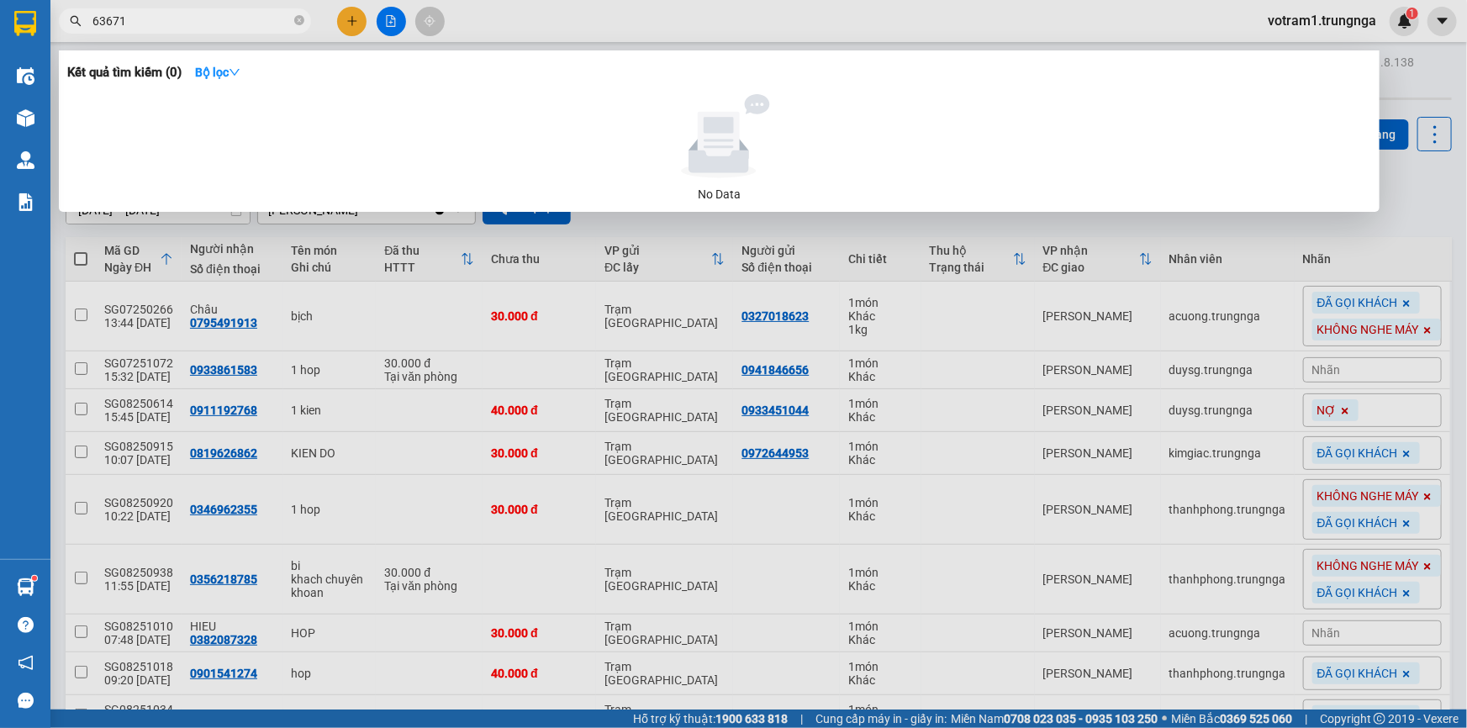
type input "63671"
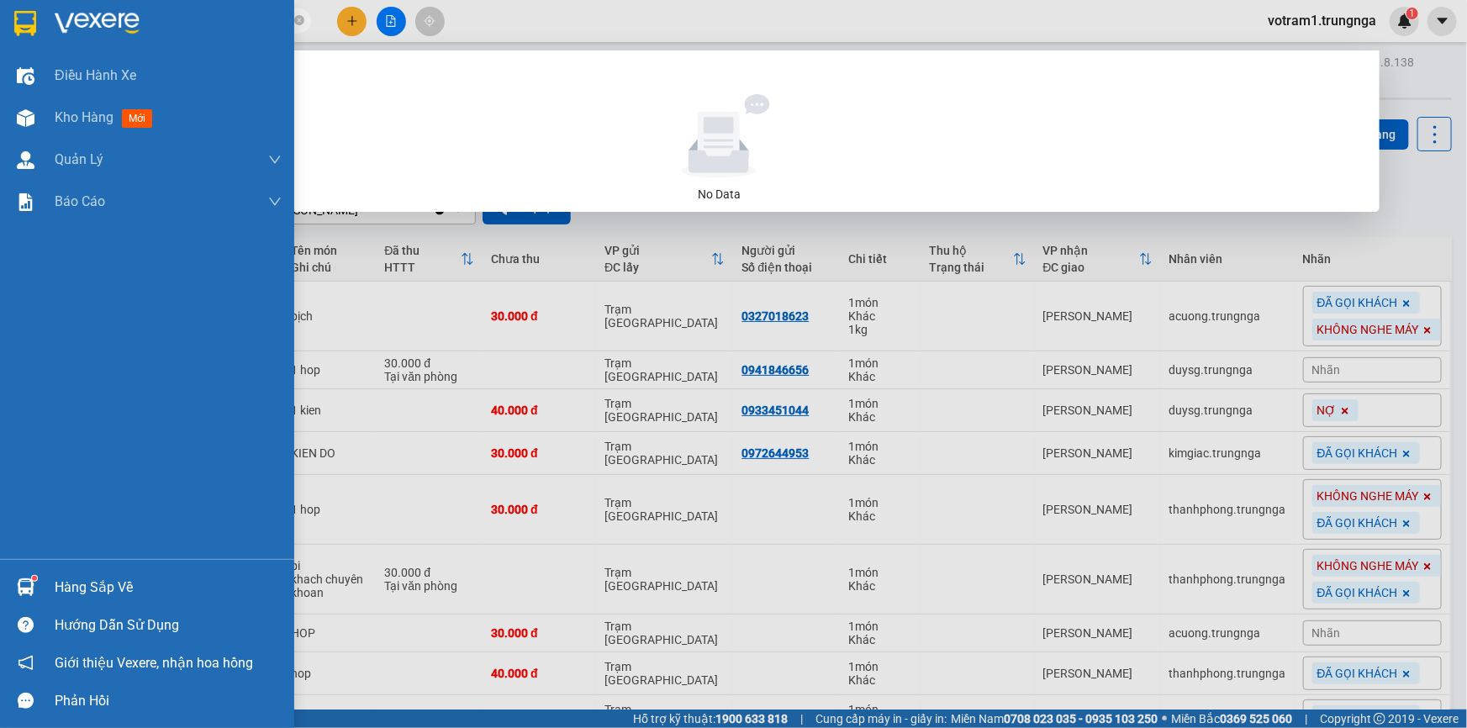
click at [17, 261] on div "Điều hành xe Kho hàng mới Quản [PERSON_NAME] lý chuyến Quản lý khách hàng Quản …" at bounding box center [147, 307] width 294 height 504
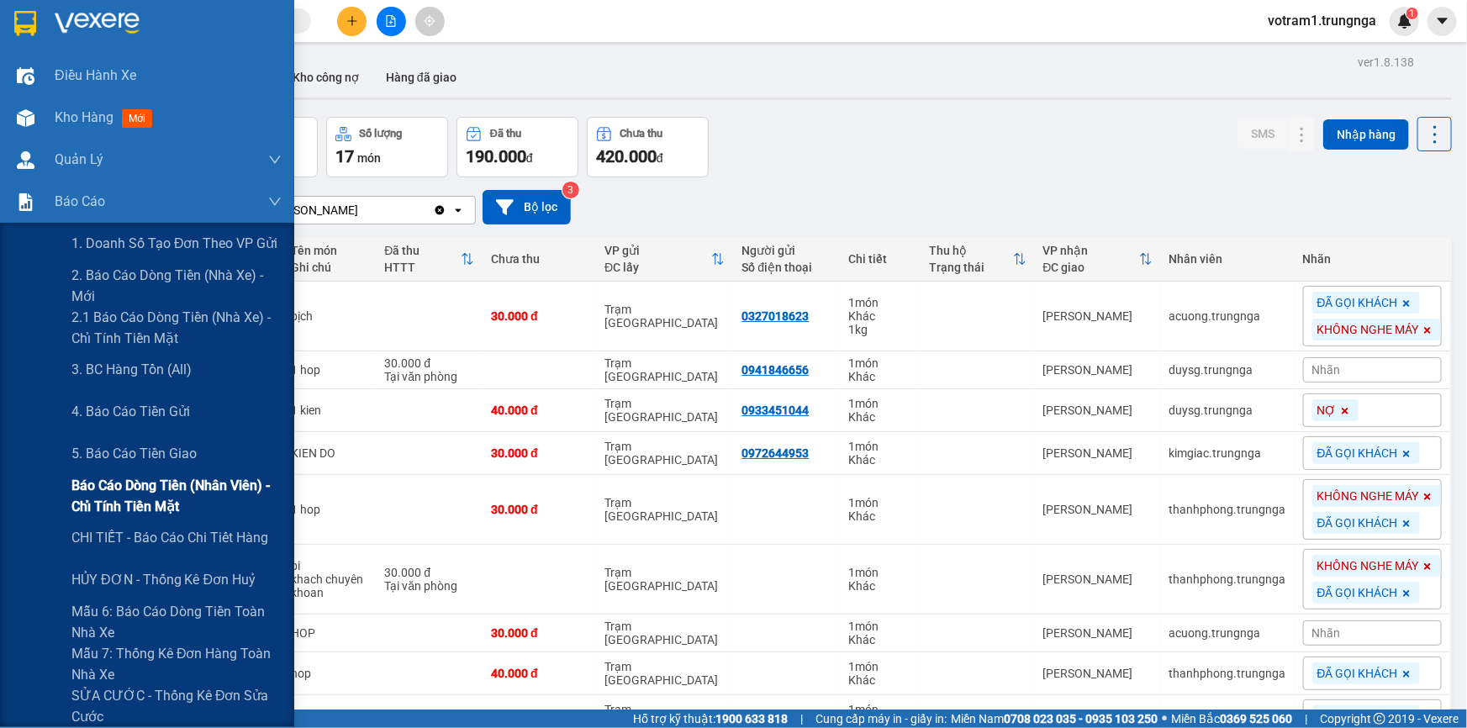
click at [93, 488] on span "Báo cáo dòng tiền (nhân viên) - chỉ tính tiền mặt" at bounding box center [176, 496] width 210 height 42
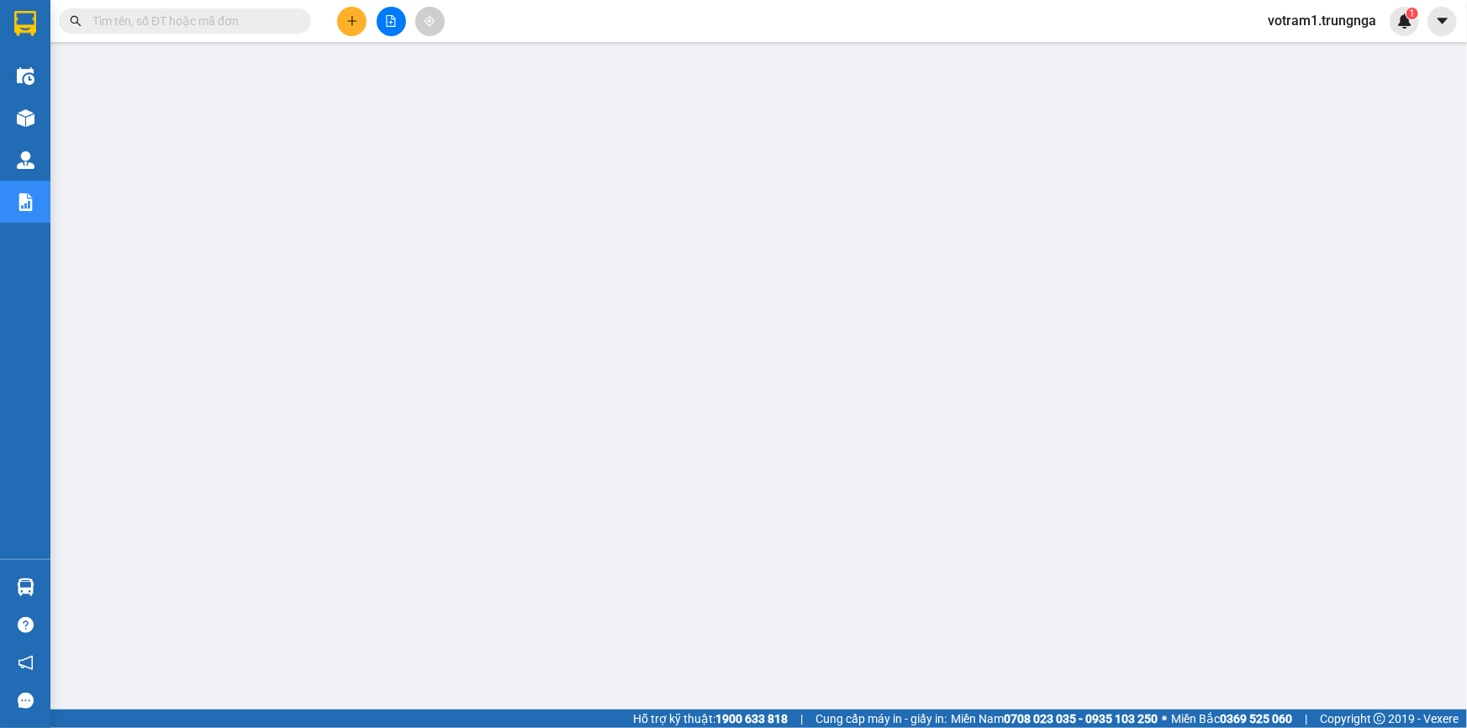
click at [177, 22] on input "text" at bounding box center [191, 21] width 198 height 18
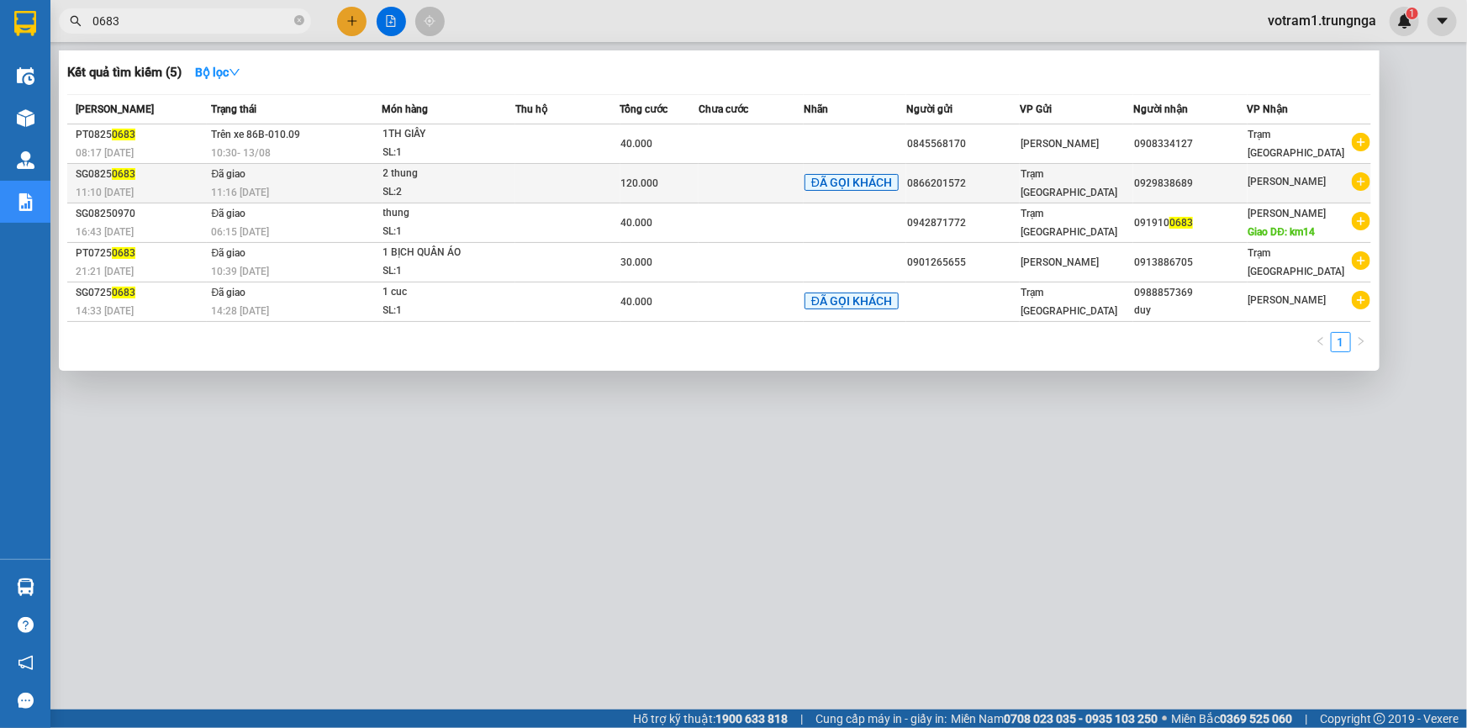
type input "0683"
click at [407, 196] on div "SL: 2" at bounding box center [446, 192] width 126 height 18
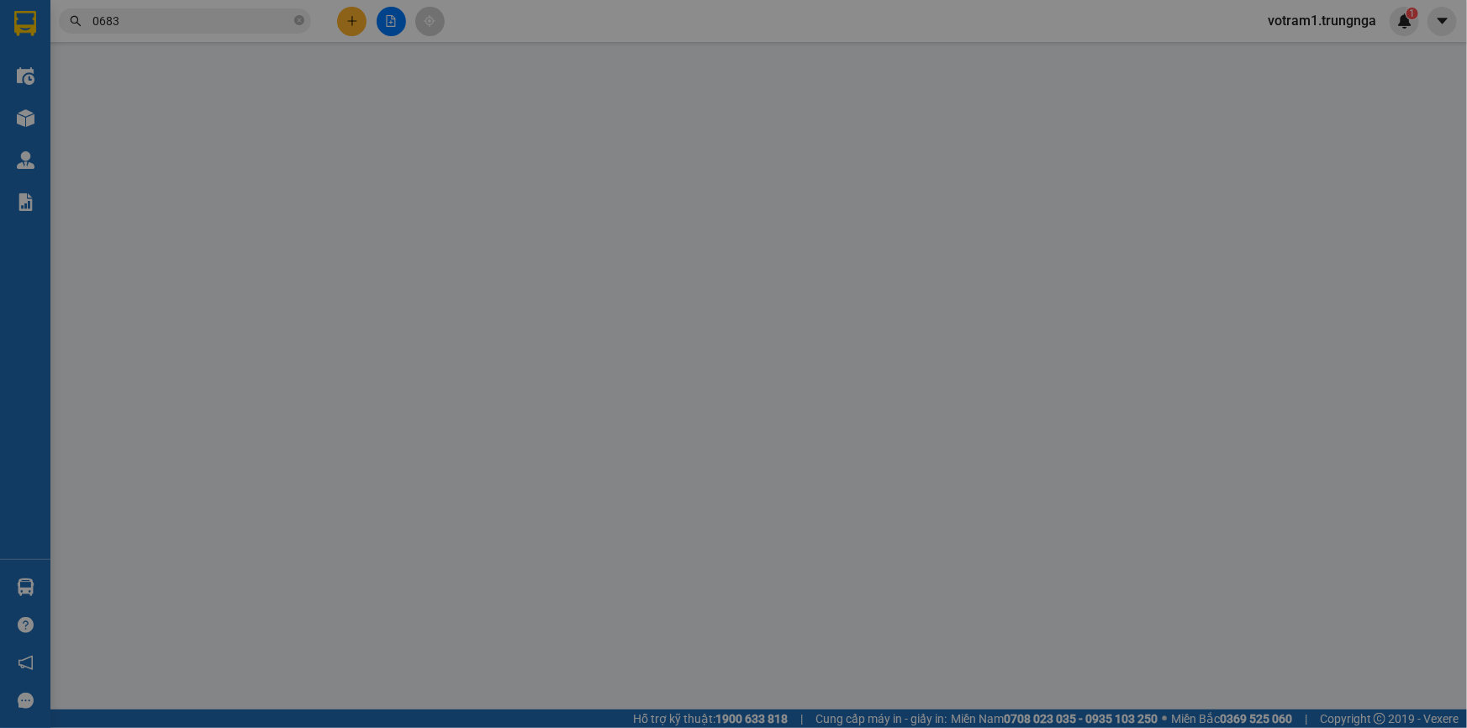
type input "0866201572"
type input "0929838689"
type input "120.000"
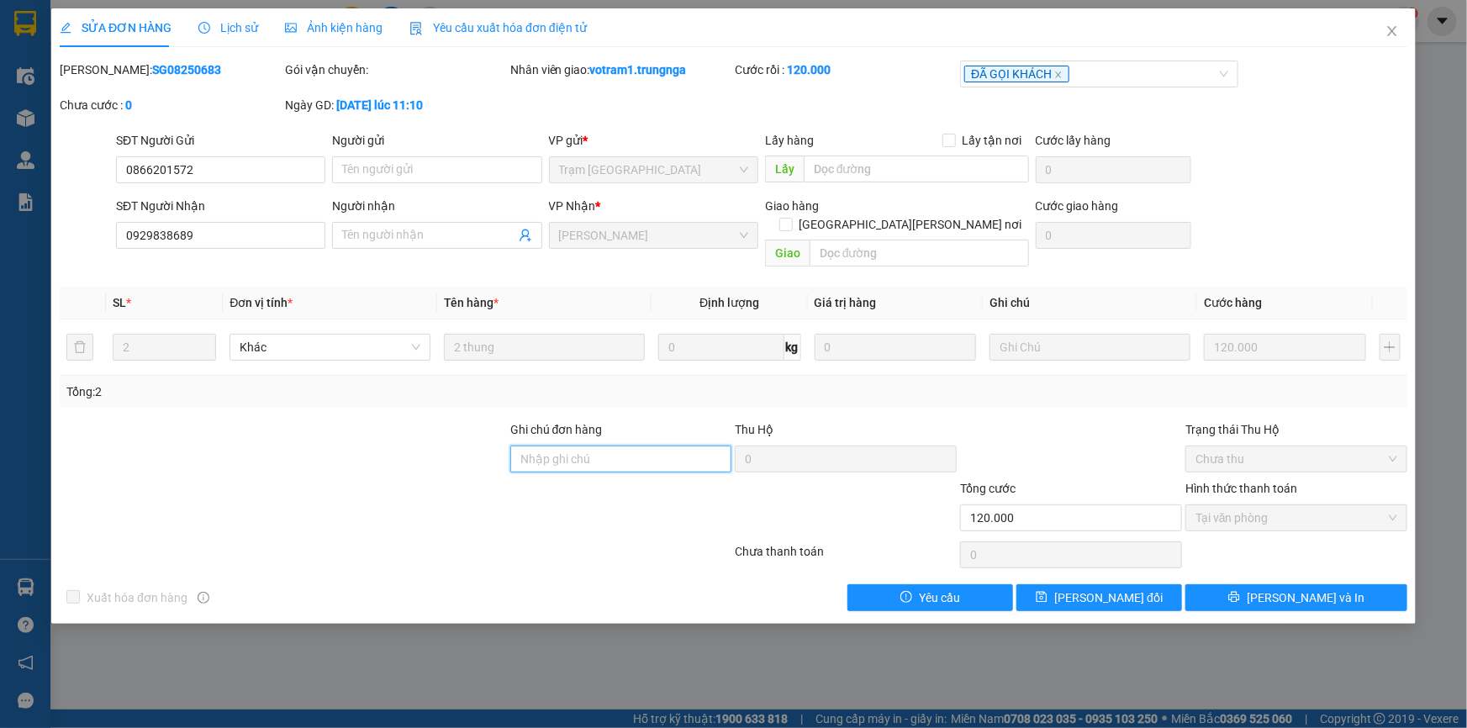
click at [663, 446] on input "Ghi chú đơn hàng" at bounding box center [621, 459] width 222 height 27
type input "ckvp"
click at [1162, 584] on button "Lưu thay đổi" at bounding box center [1099, 597] width 166 height 27
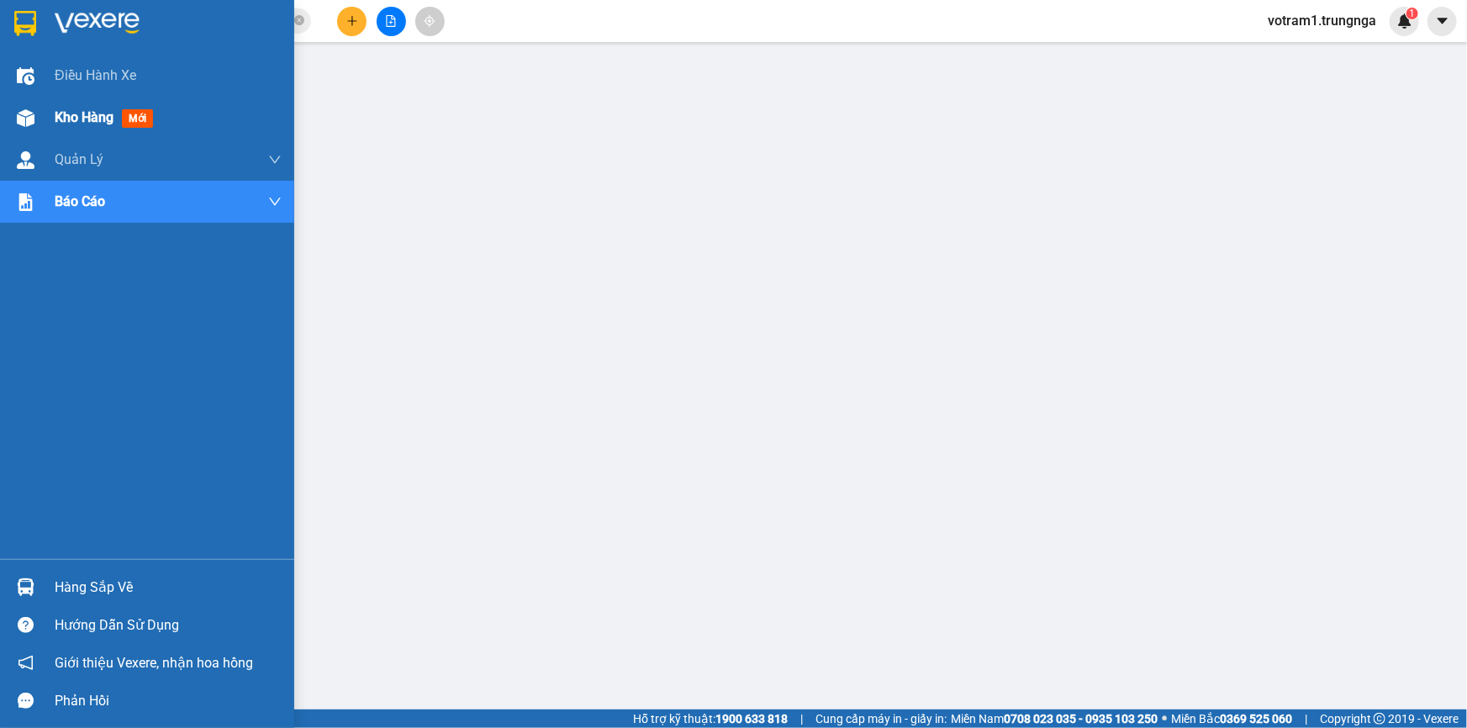
click at [46, 119] on div "Kho hàng mới" at bounding box center [147, 118] width 294 height 42
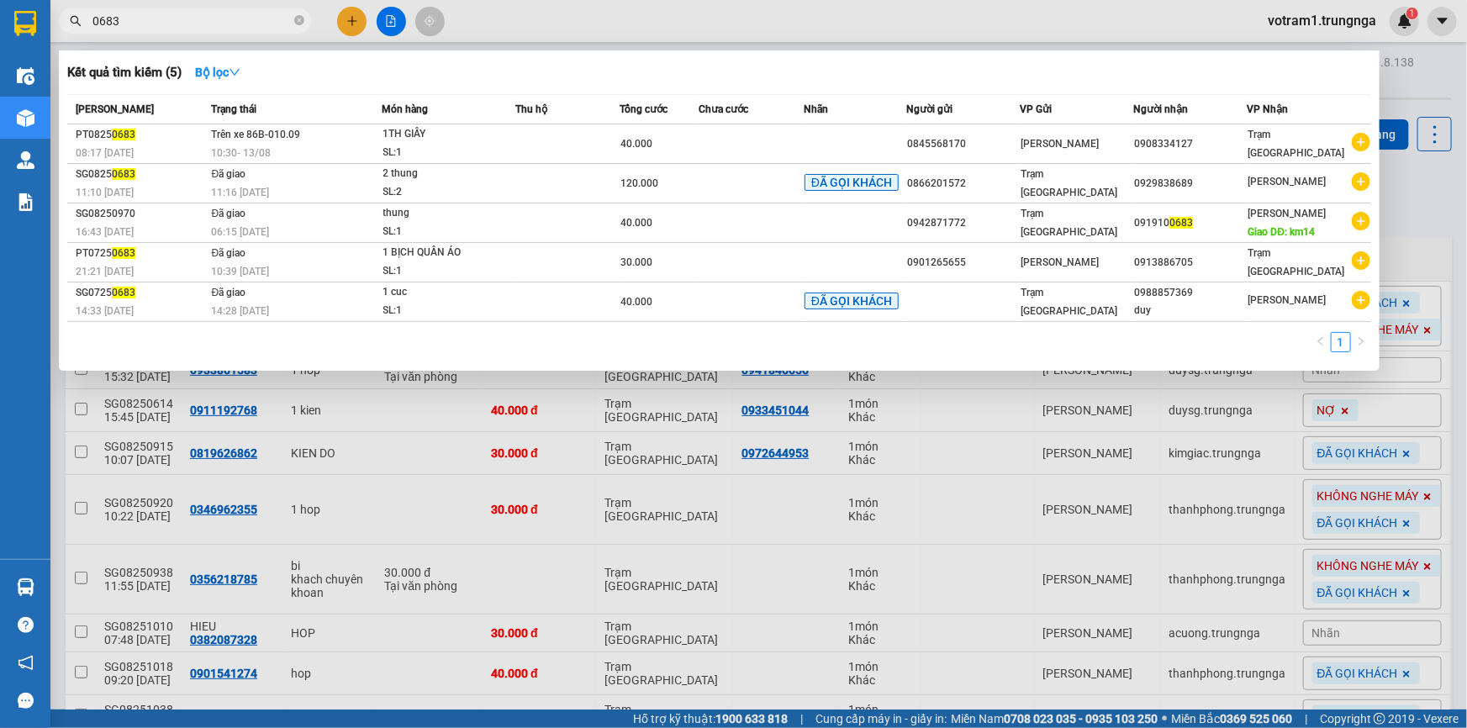
click at [126, 16] on input "0683" at bounding box center [191, 21] width 198 height 18
type input "0"
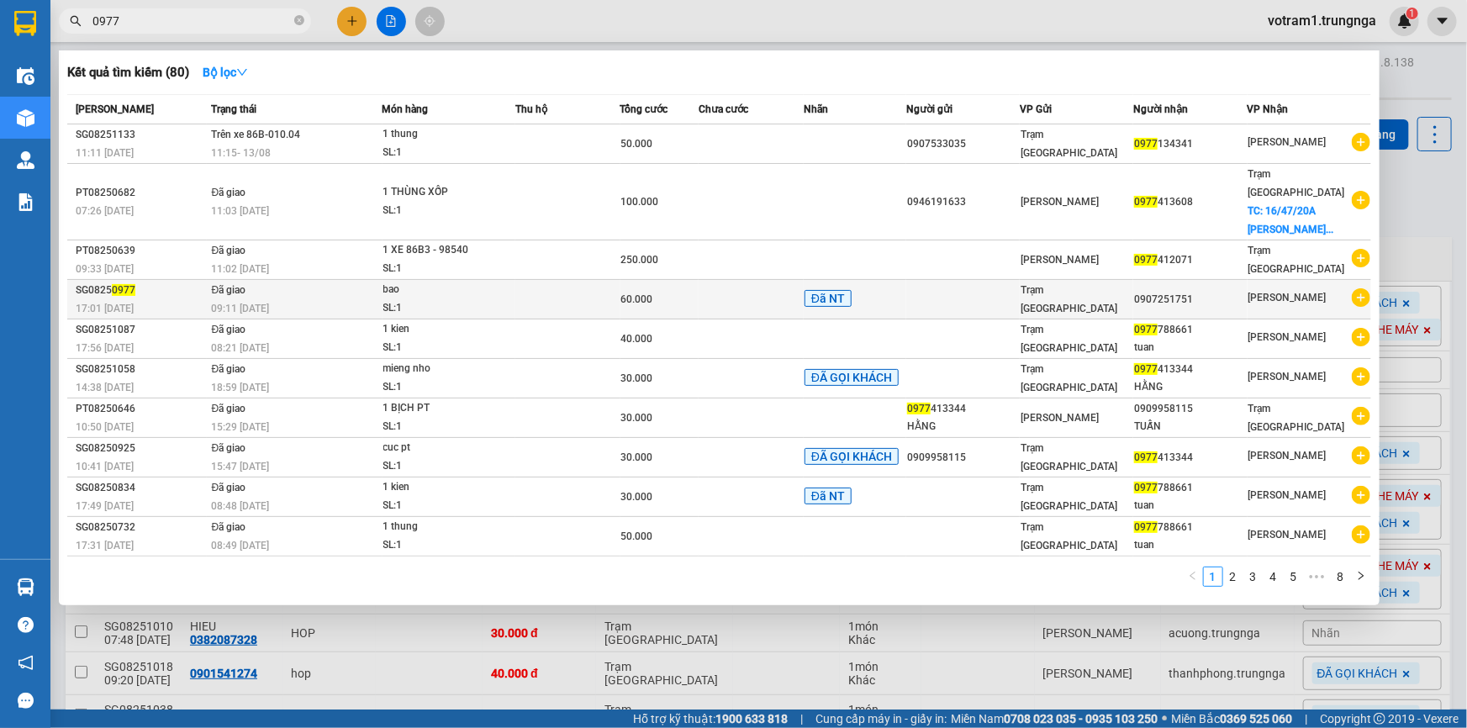
type input "0977"
click at [623, 290] on div "60.000" at bounding box center [659, 299] width 77 height 18
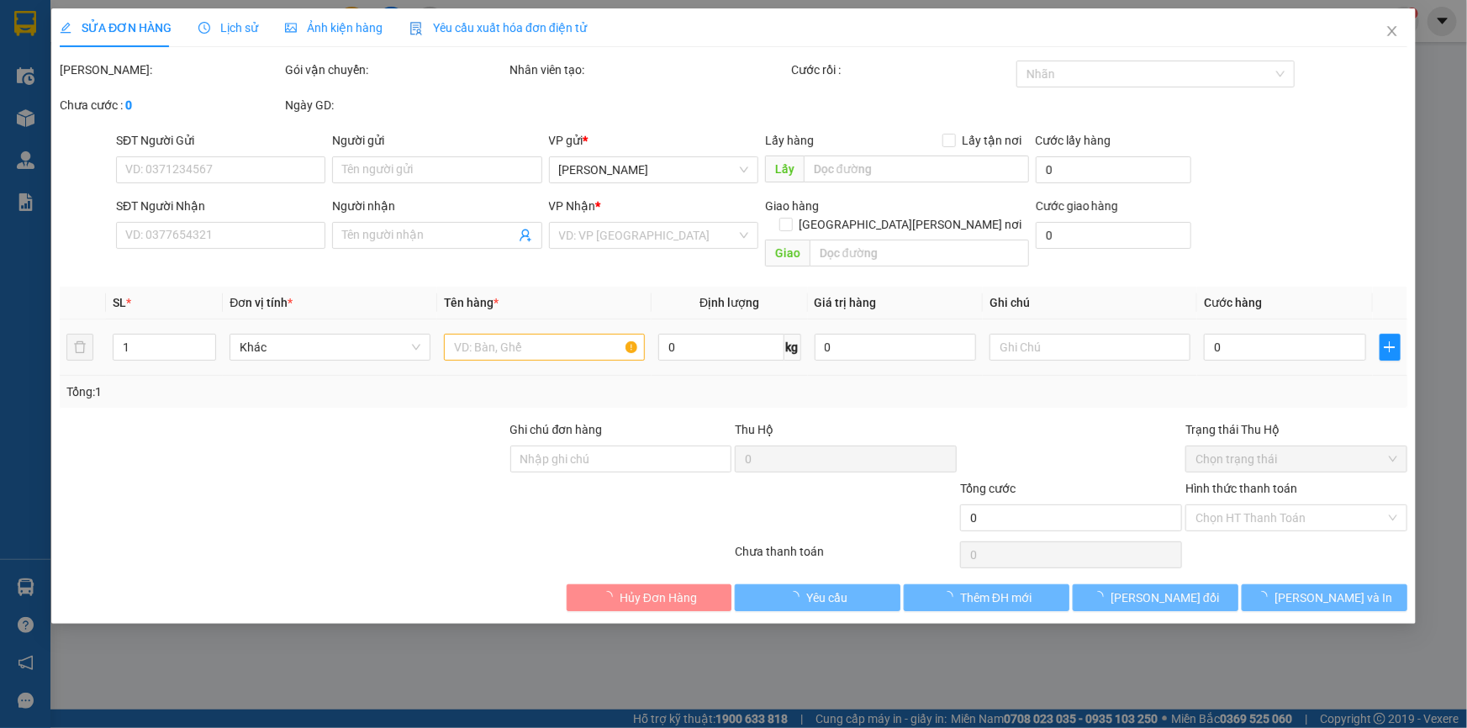
type input "0907251751"
type input "BOT 10K"
type input "60.000"
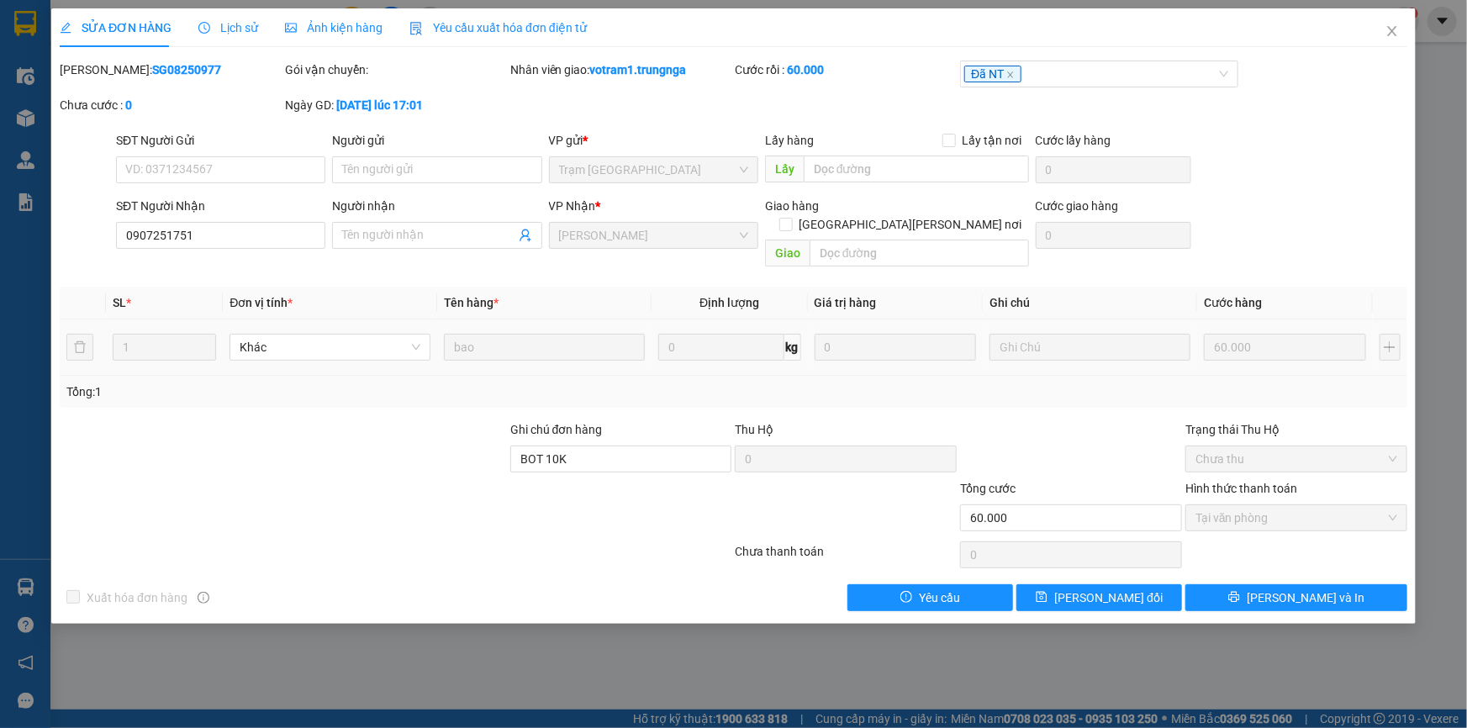
click at [248, 25] on span "Lịch sử" at bounding box center [228, 27] width 60 height 13
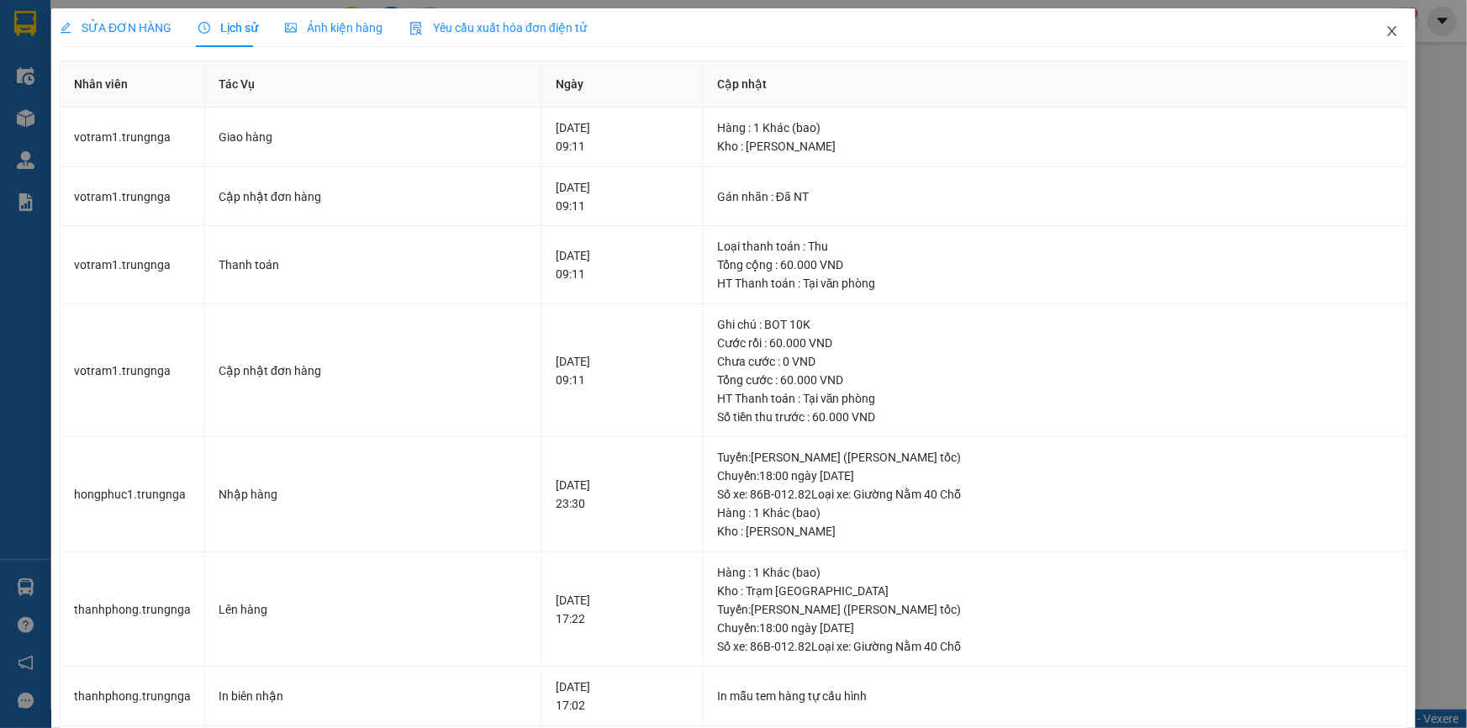
click at [1386, 38] on icon "close" at bounding box center [1392, 30] width 13 height 13
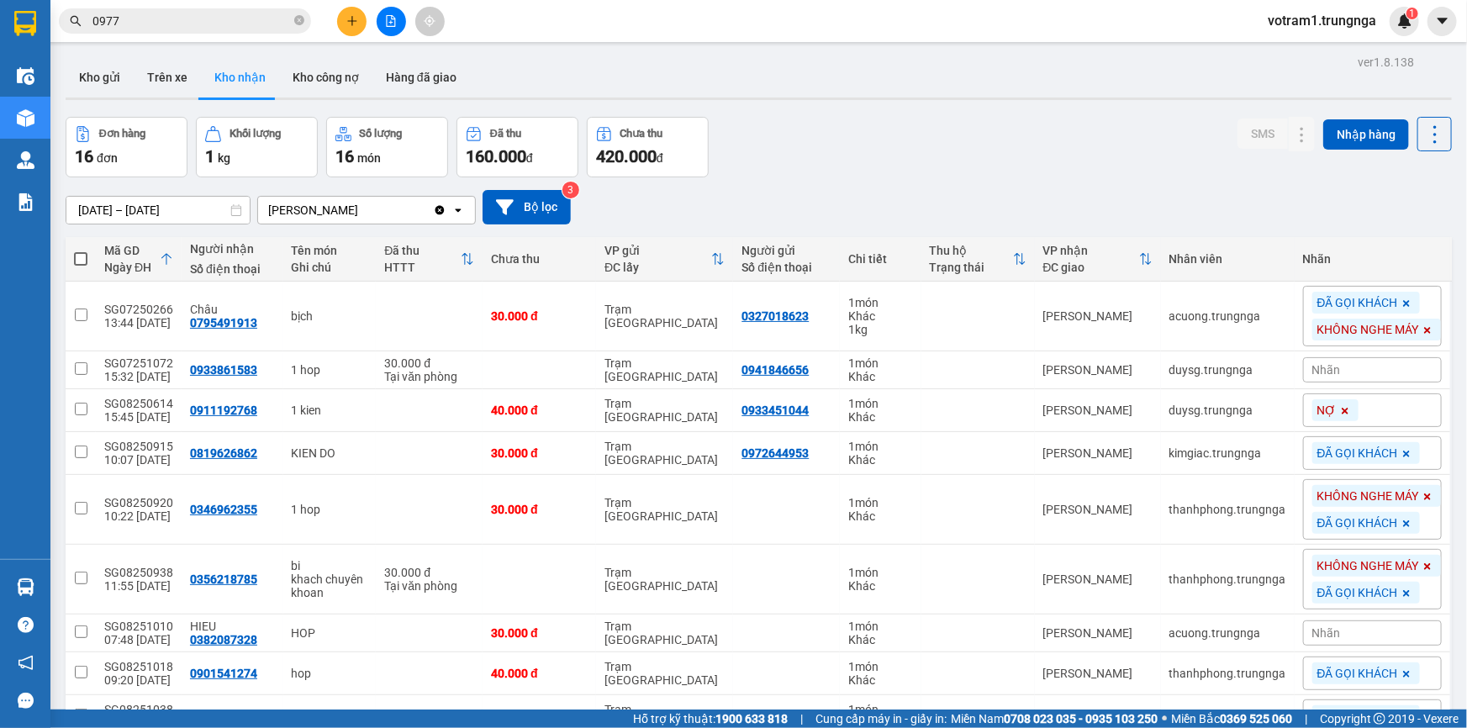
click at [228, 24] on input "0977" at bounding box center [191, 21] width 198 height 18
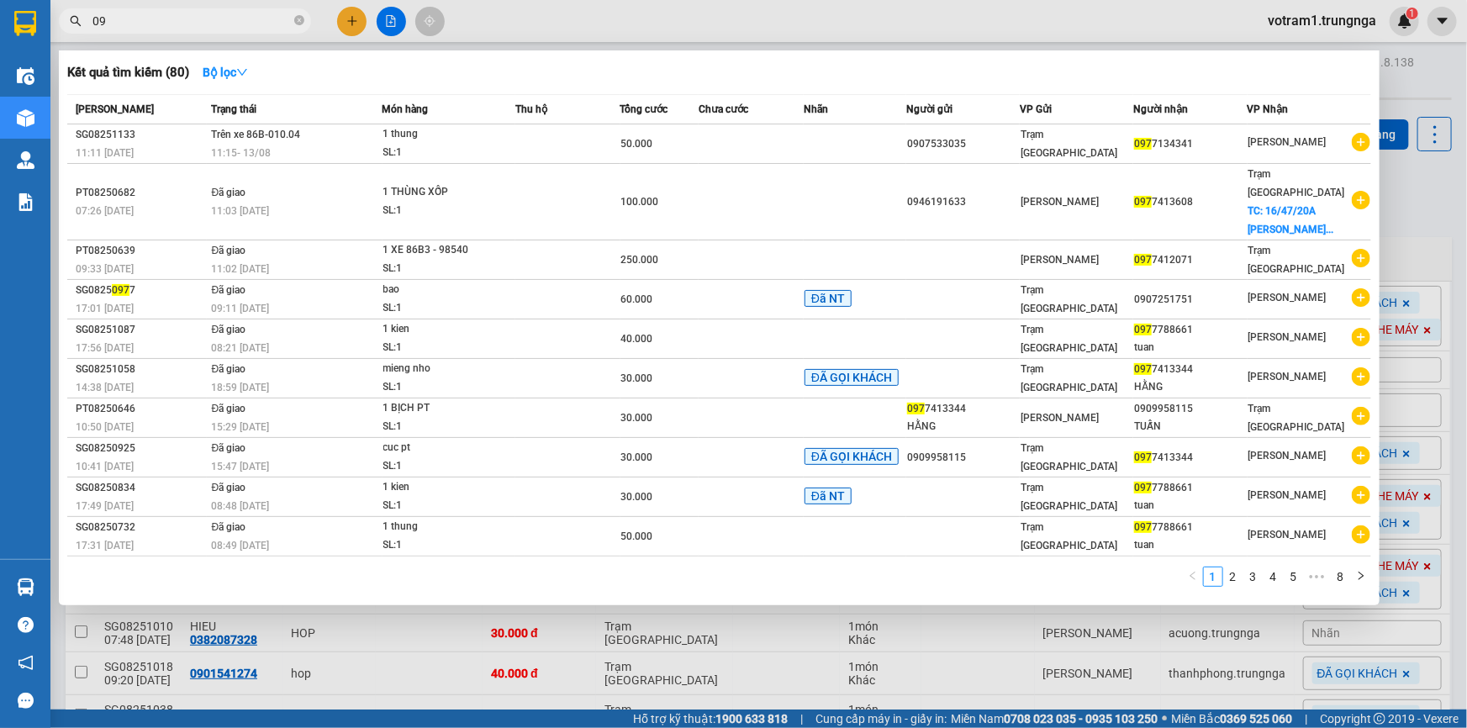
type input "0"
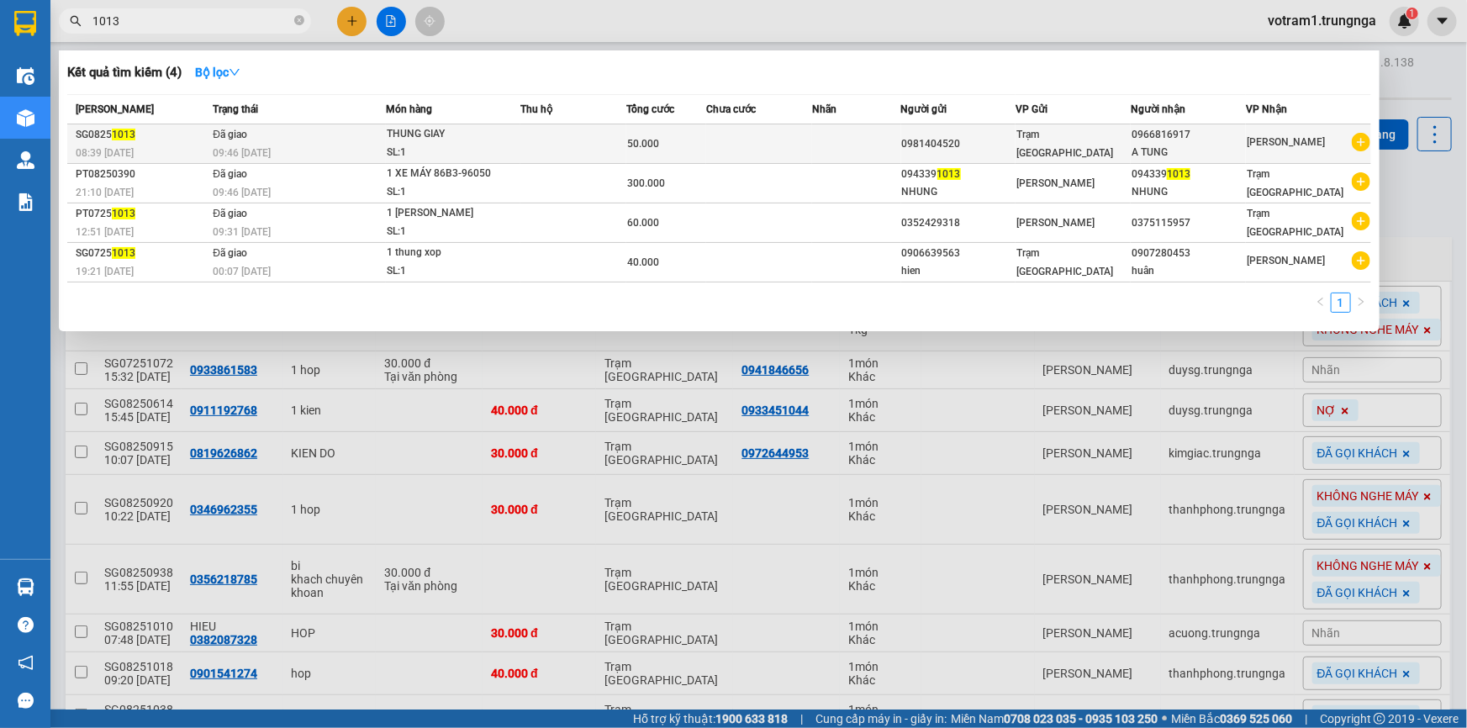
type input "1013"
click at [502, 140] on div "THUNG GIAY" at bounding box center [450, 134] width 126 height 18
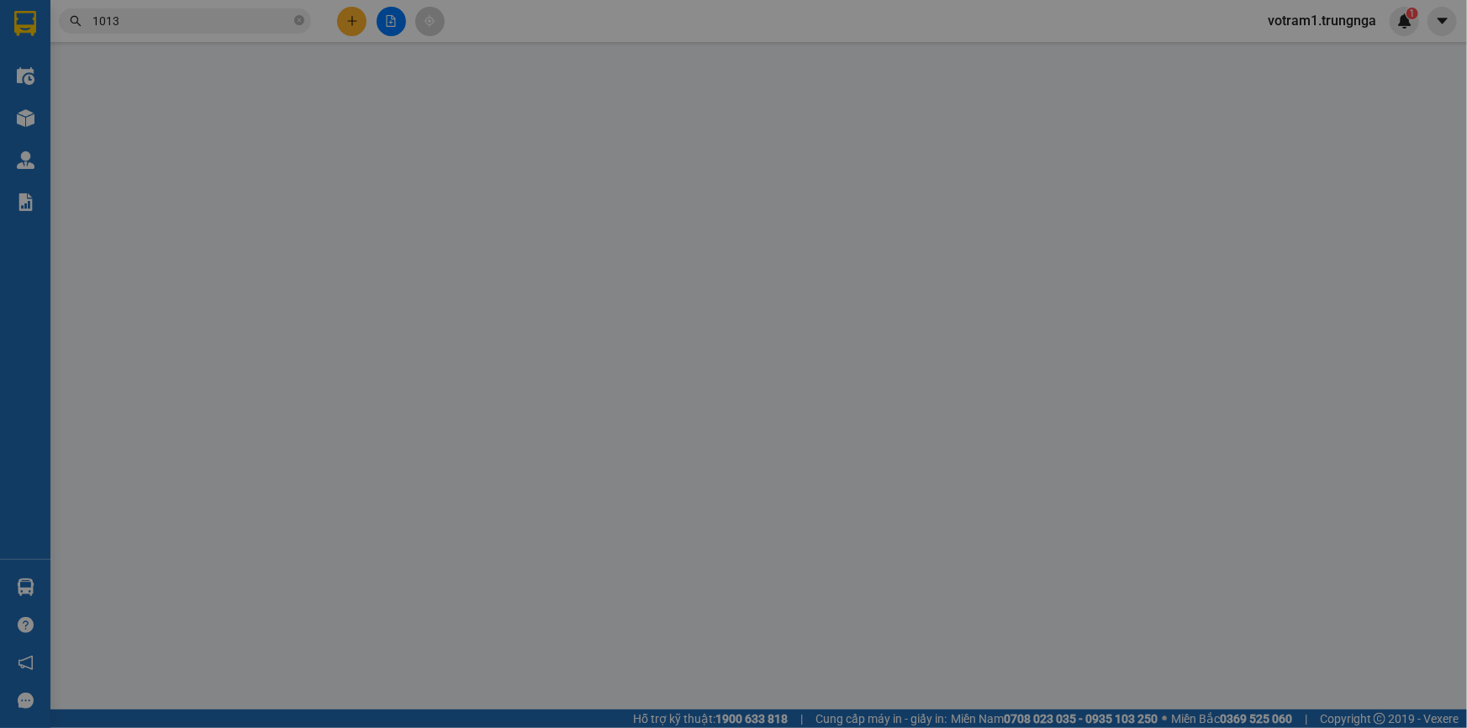
type input "0981404520"
type input "0966816917"
type input "A TUNG"
type input "50.000"
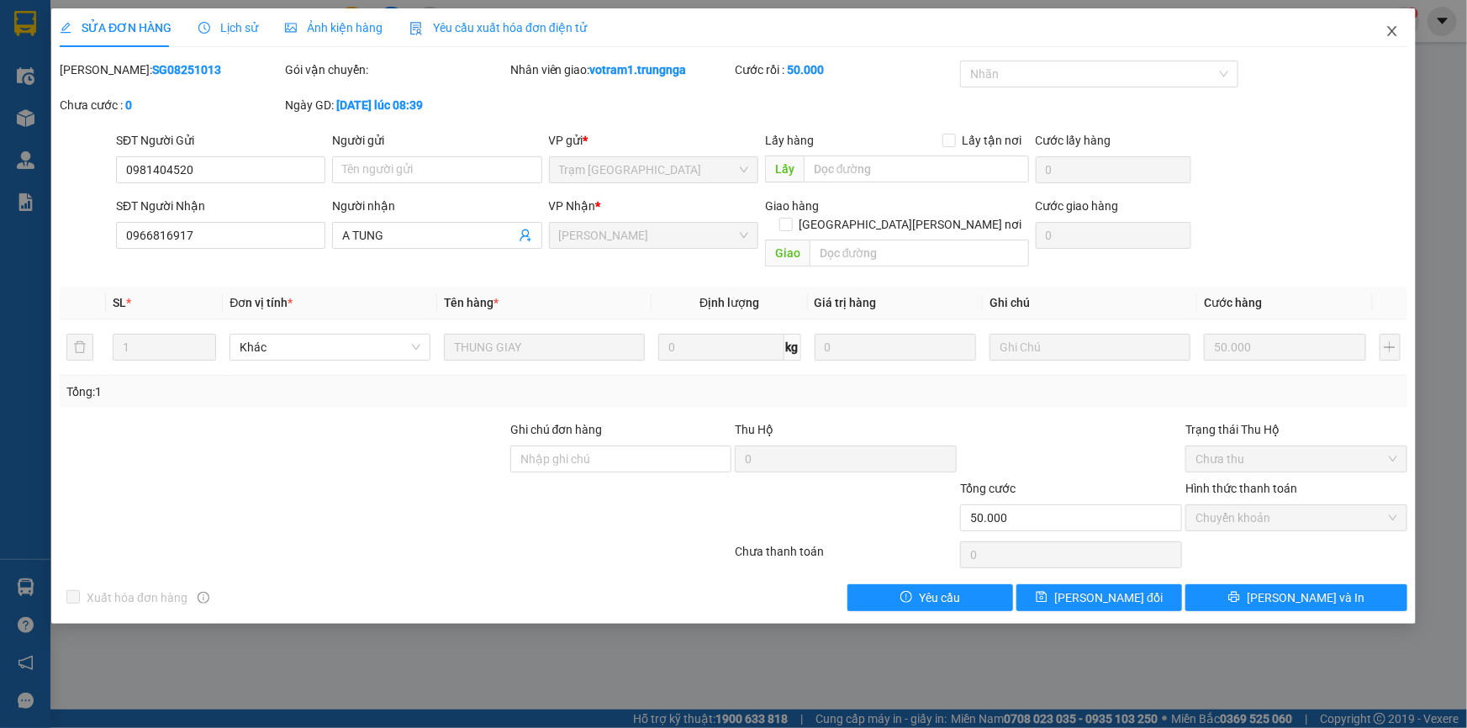
click at [1386, 31] on icon "close" at bounding box center [1392, 30] width 13 height 13
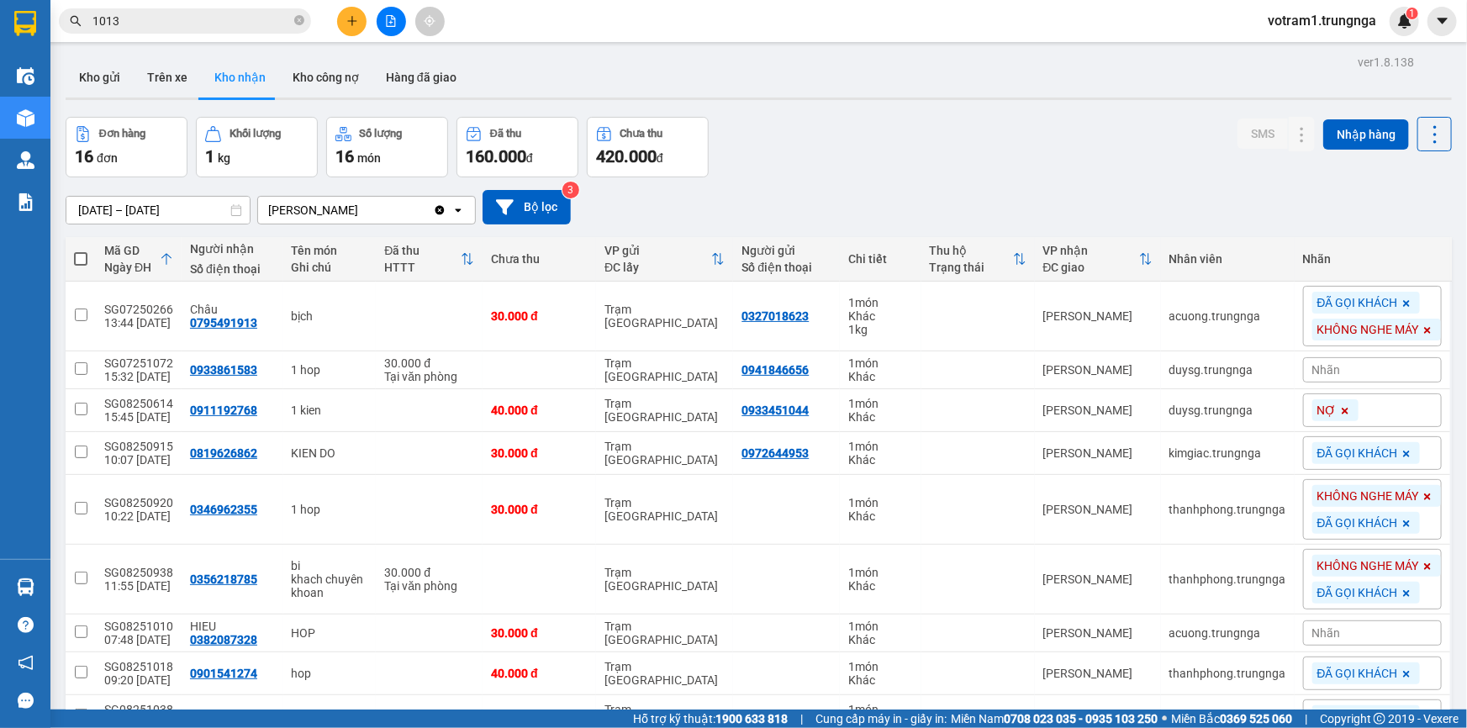
click at [136, 14] on input "1013" at bounding box center [191, 21] width 198 height 18
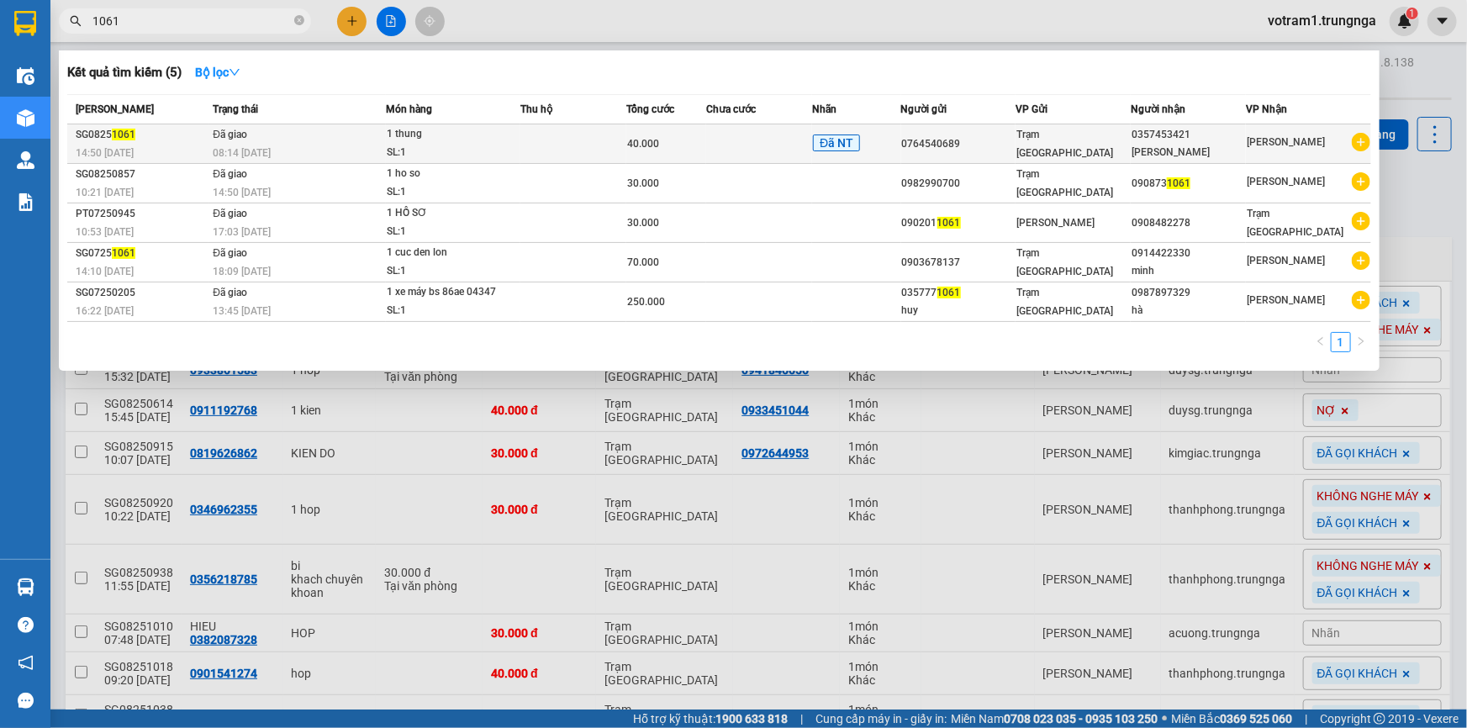
type input "1061"
click at [488, 147] on div "SL: 1" at bounding box center [450, 153] width 126 height 18
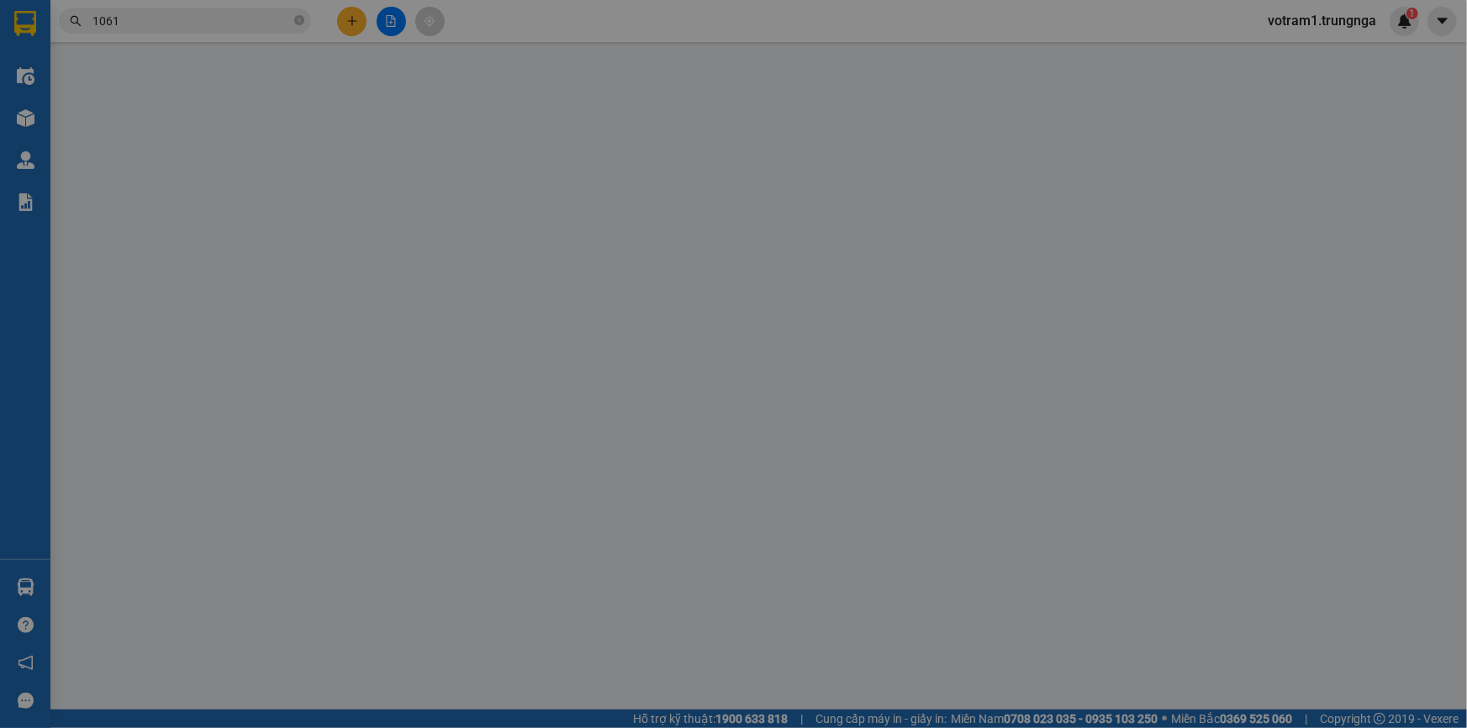
type input "0764540689"
type input "0357453421"
type input "kim khánh"
type input "40.000"
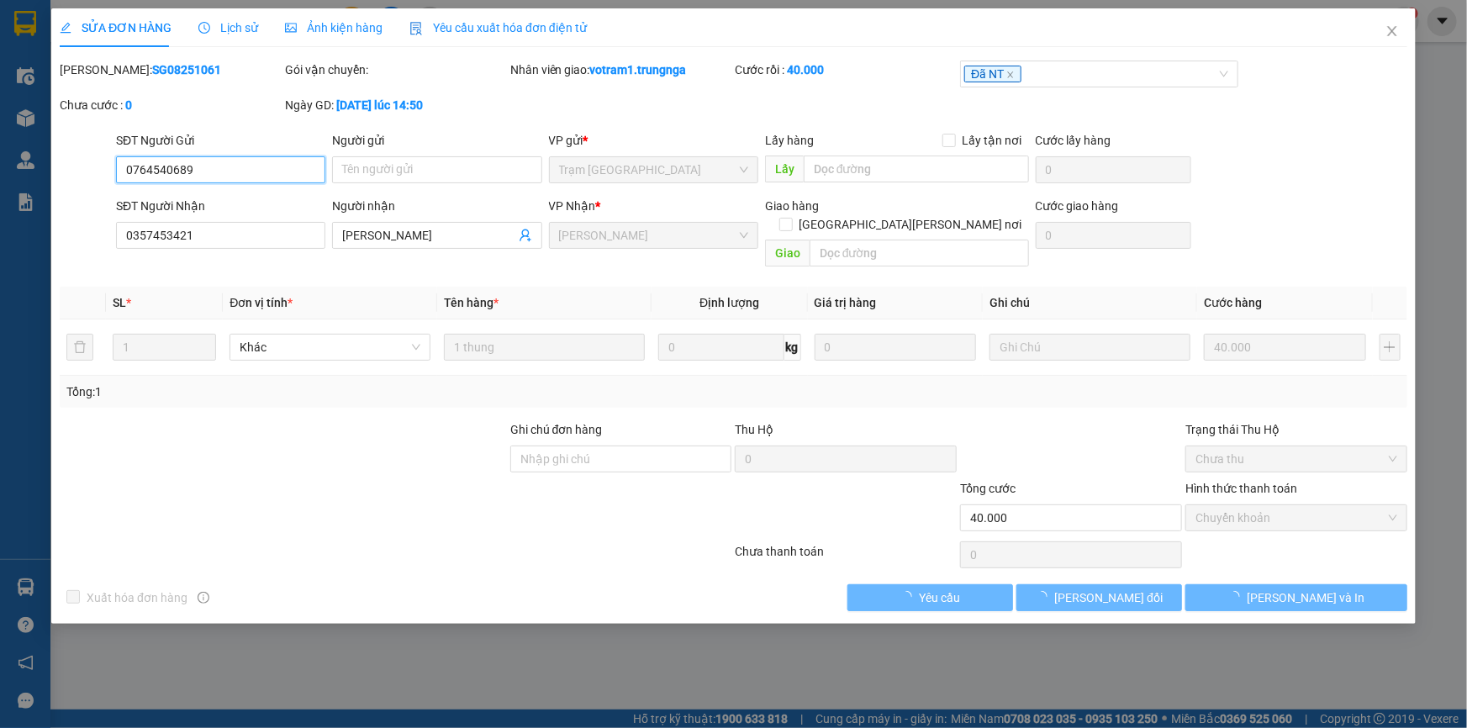
checkbox input "true"
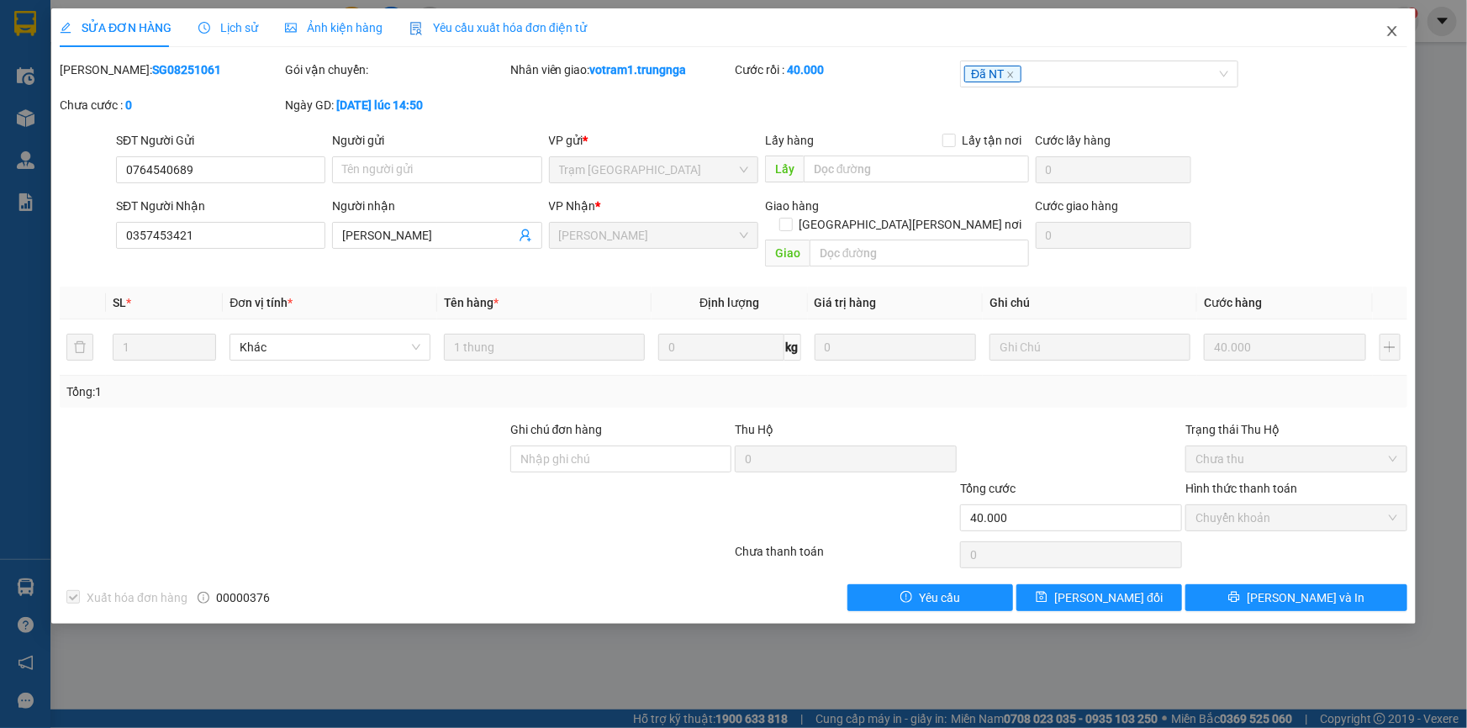
click at [1391, 37] on icon "close" at bounding box center [1392, 30] width 13 height 13
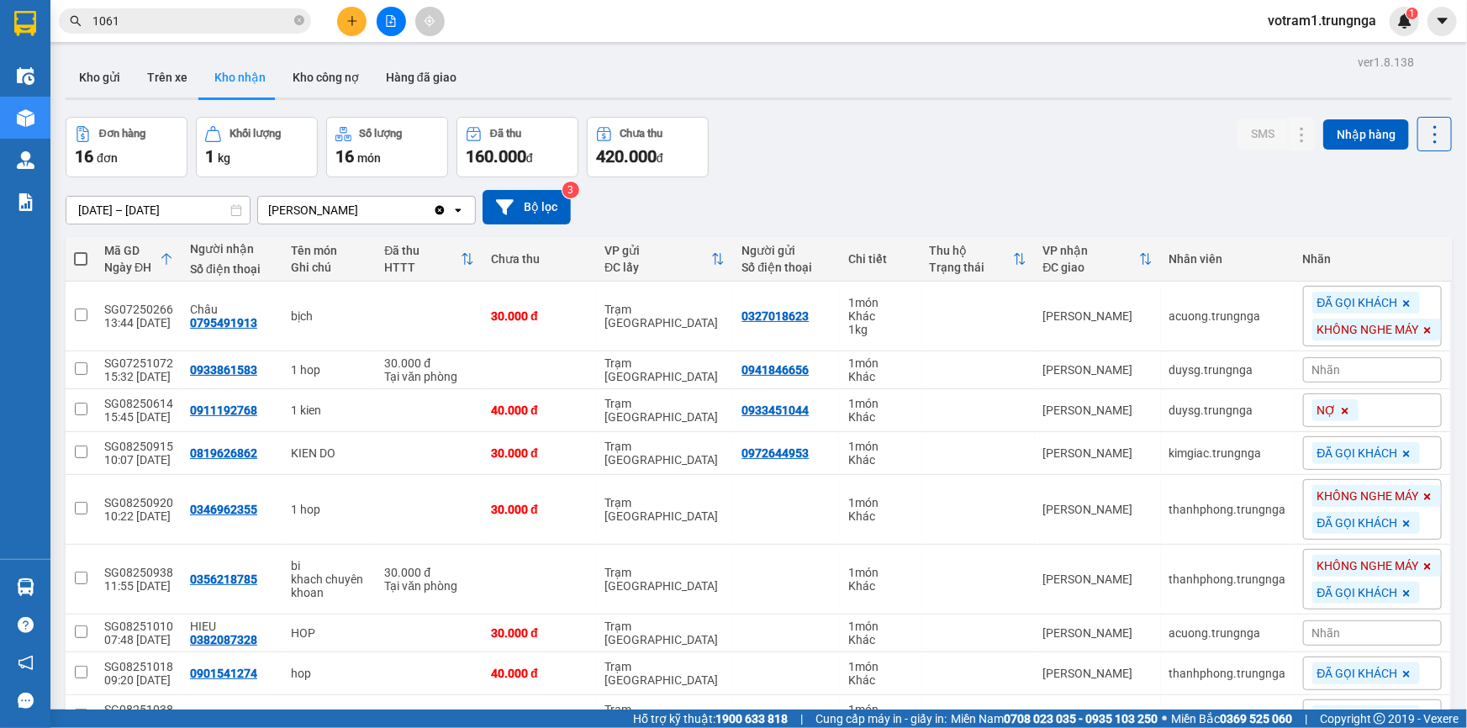
click at [829, 162] on div "Đơn hàng 16 đơn Khối lượng 1 kg Số lượng 16 món Đã thu 160.000 đ Chưa thu 420.0…" at bounding box center [759, 147] width 1386 height 61
click at [842, 126] on div "Đơn hàng 16 đơn Khối lượng 1 kg Số lượng 16 món Đã thu 160.000 đ Chưa thu 420.0…" at bounding box center [759, 147] width 1386 height 61
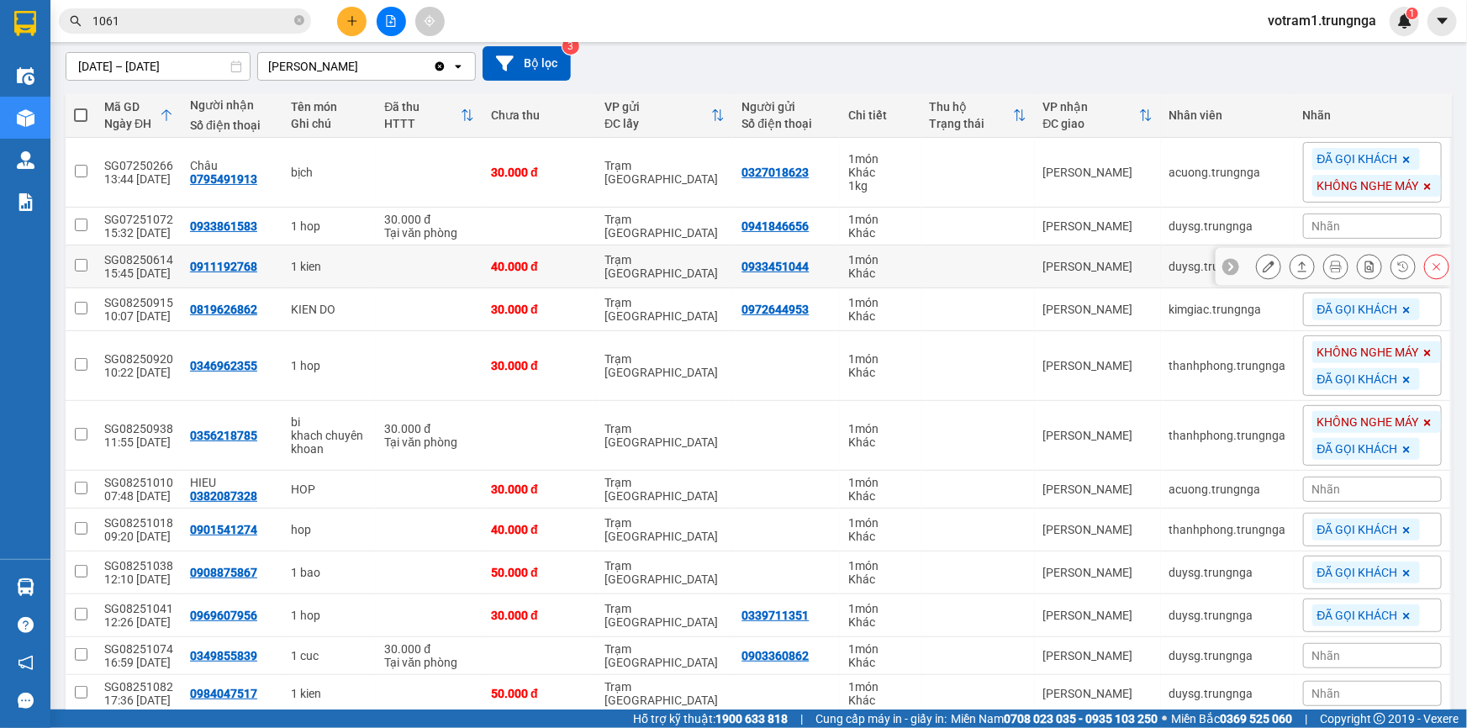
scroll to position [67, 0]
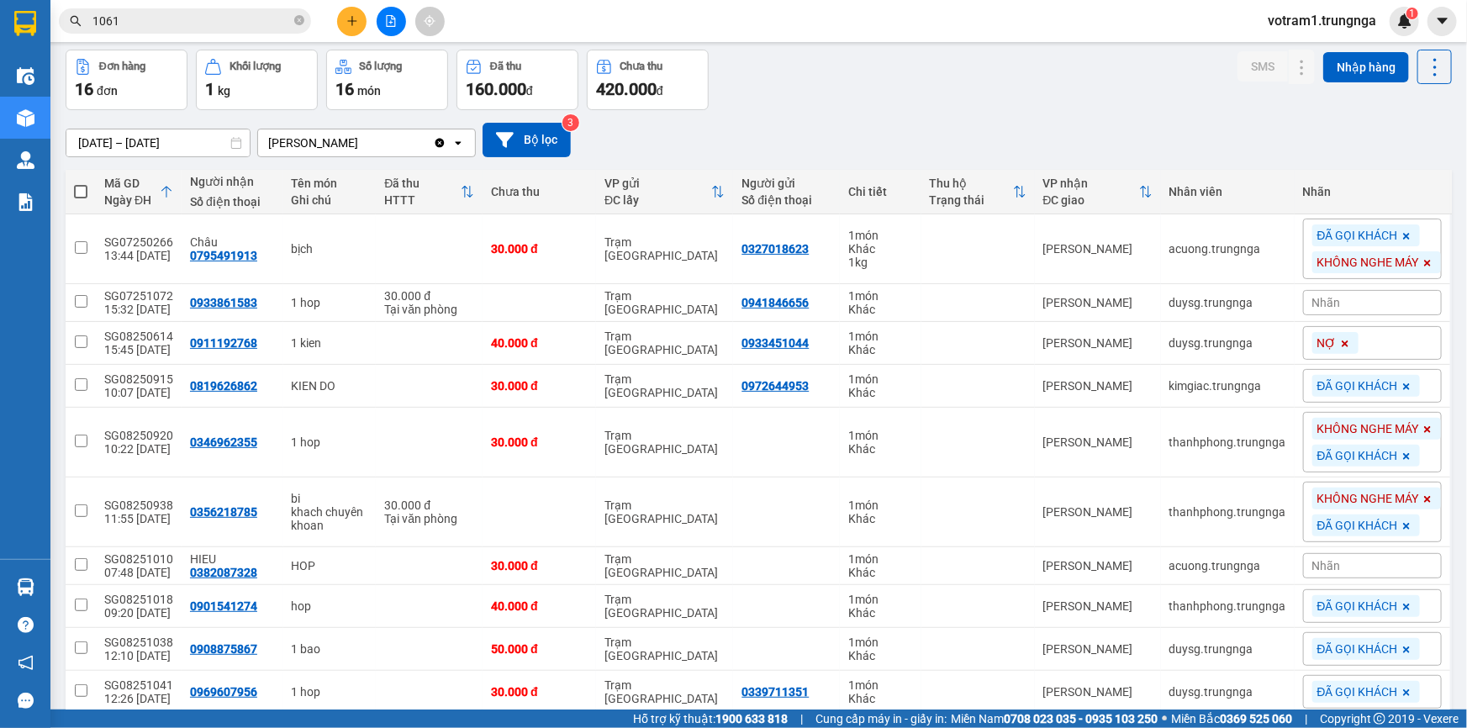
click at [227, 16] on input "1061" at bounding box center [191, 21] width 198 height 18
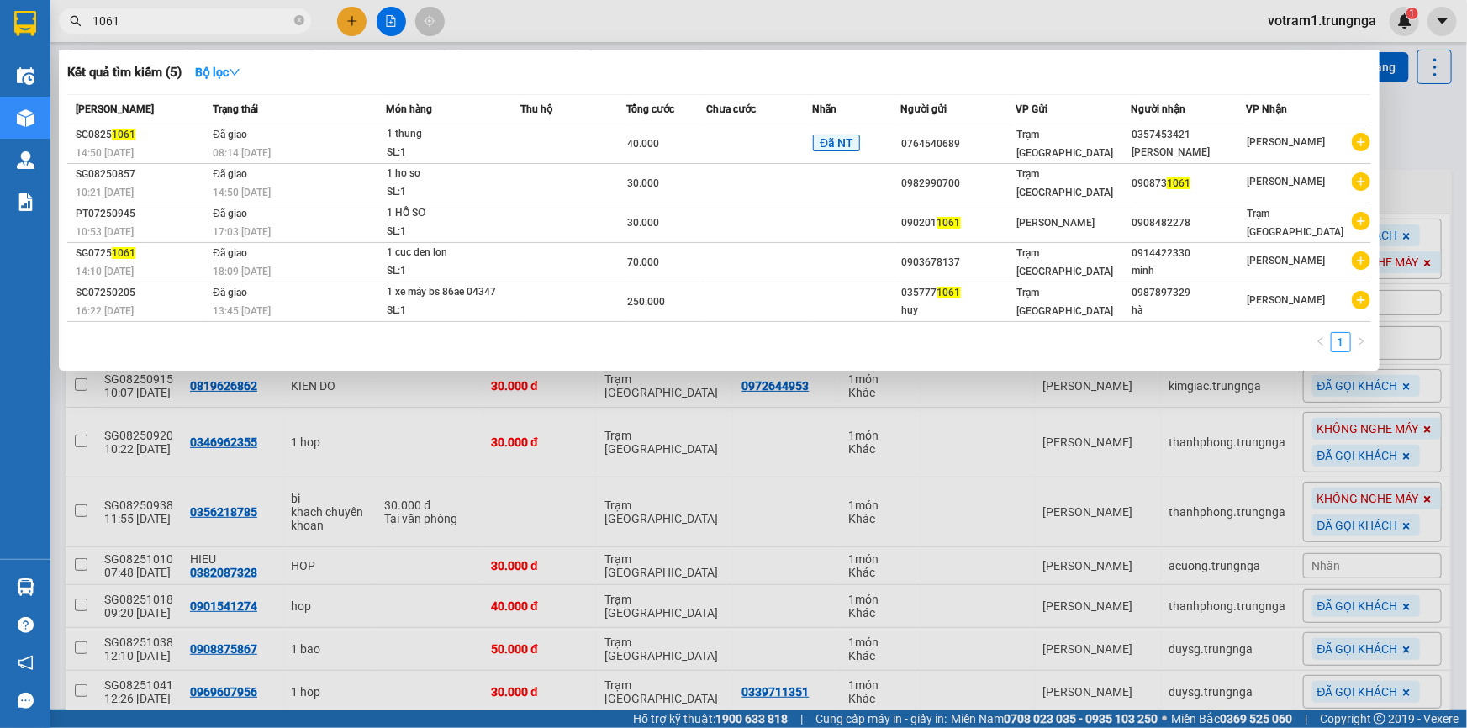
click at [561, 25] on div at bounding box center [733, 364] width 1467 height 728
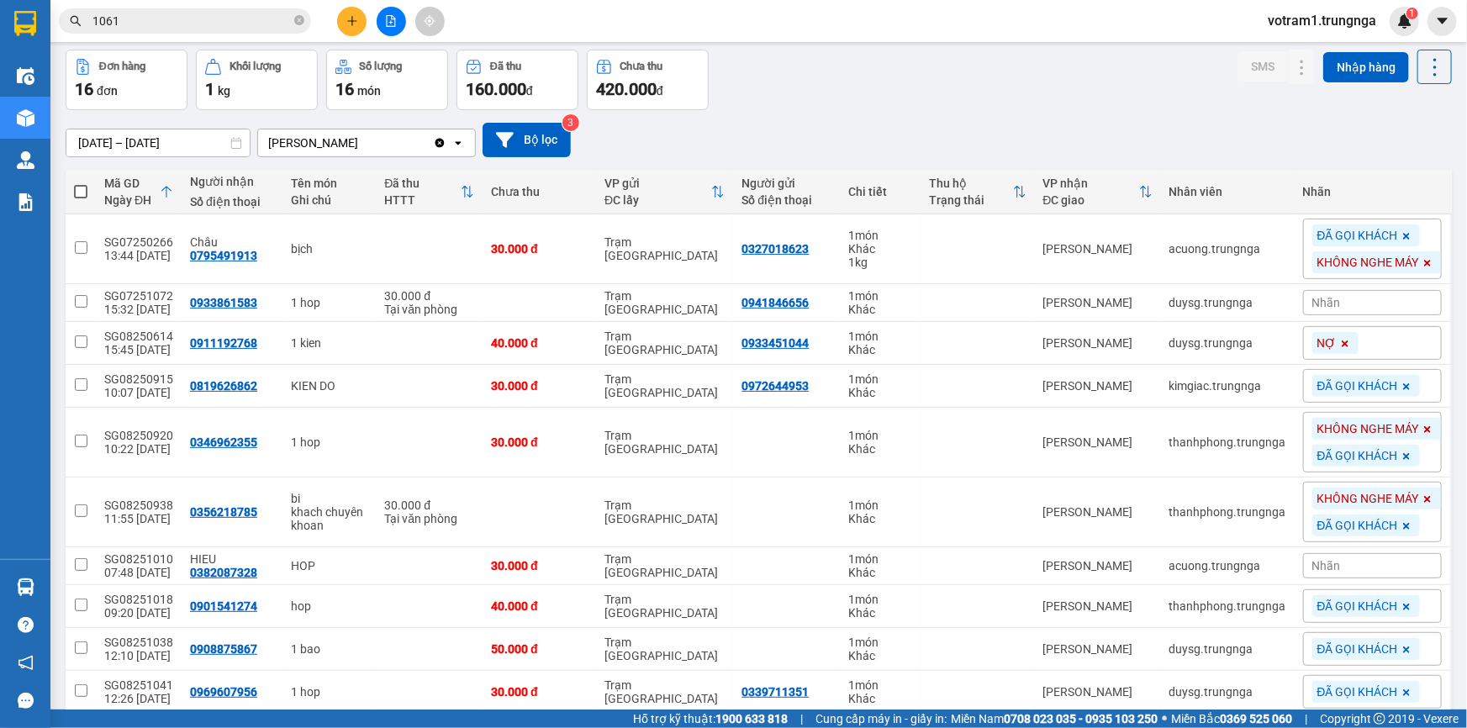
click at [797, 82] on div "Đơn hàng 16 đơn Khối lượng 1 kg Số lượng 16 món Đã thu 160.000 đ Chưa thu 420.0…" at bounding box center [759, 80] width 1386 height 61
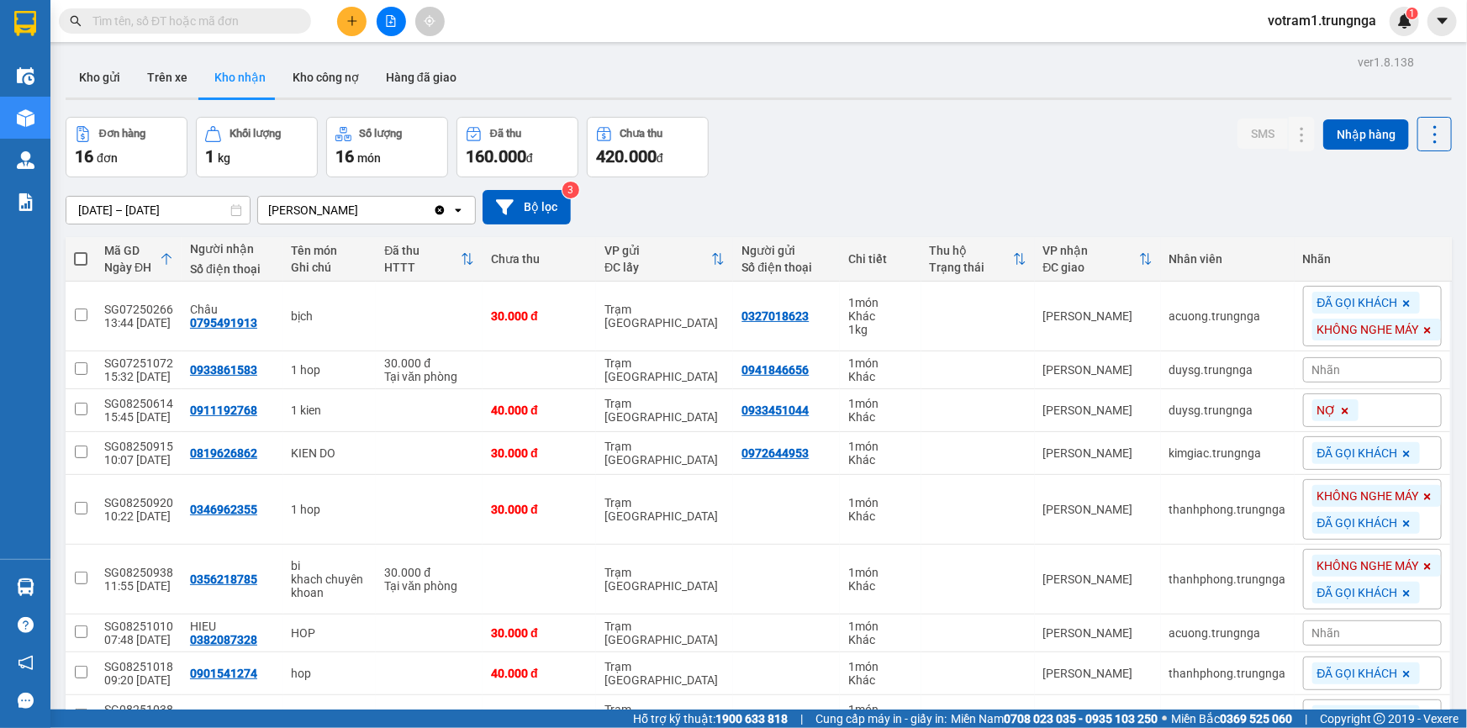
click at [915, 110] on div "ver 1.8.138 Kho gửi Trên xe Kho nhận Kho công nợ Hàng đã giao Đơn hàng 16 đơn K…" at bounding box center [759, 564] width 1400 height 1028
click at [752, 111] on div "ver 1.8.138 Kho gửi Trên xe Kho nhận Kho công nợ Hàng đã giao Đơn hàng 16 đơn K…" at bounding box center [759, 564] width 1400 height 1028
click at [745, 140] on div "Đơn hàng 16 đơn Khối lượng 1 kg Số lượng 16 món Đã thu 160.000 đ Chưa thu 420.0…" at bounding box center [759, 147] width 1386 height 61
click at [1342, 17] on span "votram1.trungnga" at bounding box center [1321, 20] width 135 height 21
click at [1337, 59] on span "Đăng xuất" at bounding box center [1330, 52] width 101 height 18
